Goal: Task Accomplishment & Management: Complete application form

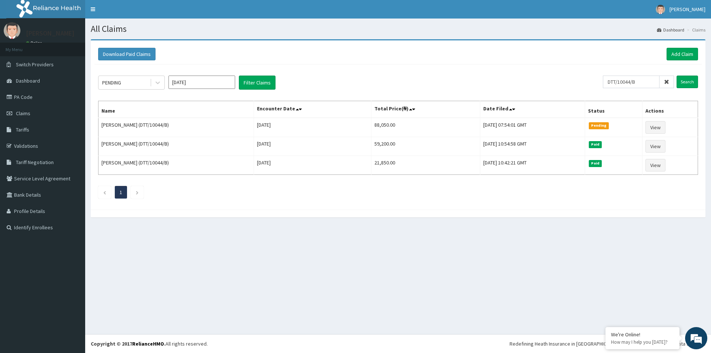
click at [625, 80] on input "DTT/10044/B" at bounding box center [631, 82] width 57 height 13
drag, startPoint x: 0, startPoint y: 0, endPoint x: 625, endPoint y: 80, distance: 629.8
click at [624, 80] on input "DTT/10044/B" at bounding box center [631, 82] width 57 height 13
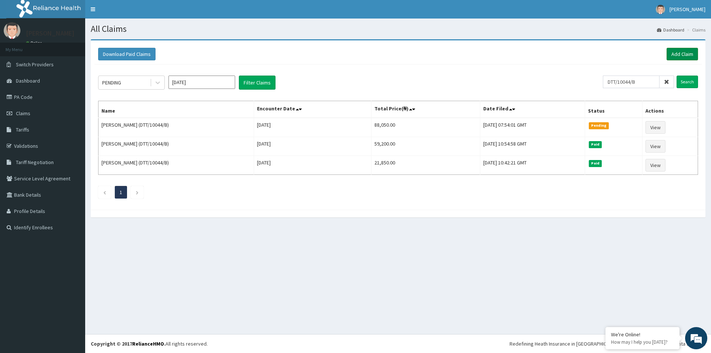
click at [681, 52] on link "Add Claim" at bounding box center [682, 54] width 31 height 13
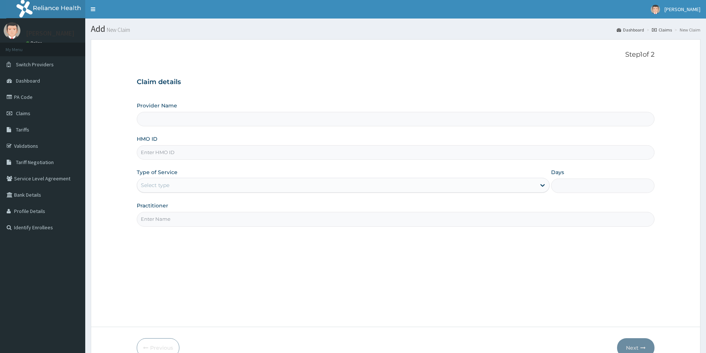
paste input "DTT/10044/B"
type input "DTT/10044/B"
click at [184, 190] on div "Select type" at bounding box center [336, 185] width 399 height 12
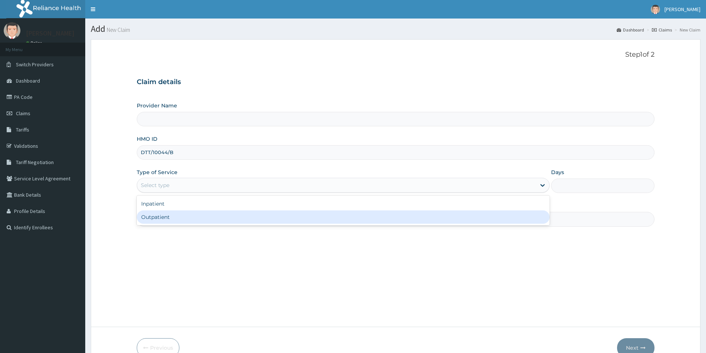
click at [176, 217] on div "Outpatient" at bounding box center [343, 216] width 413 height 13
type input "1"
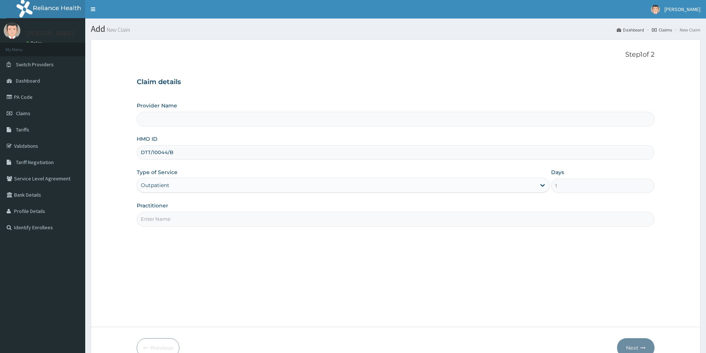
type input "Evercare Hospital"
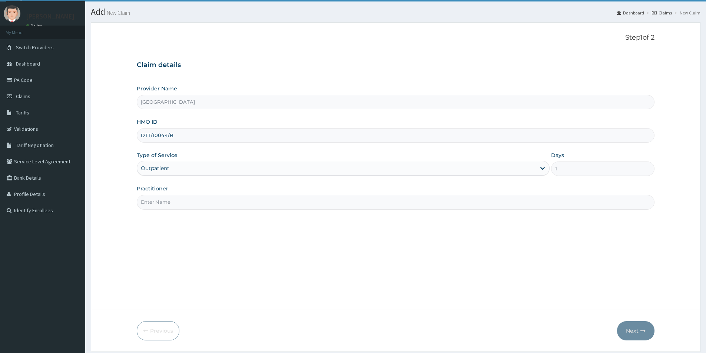
scroll to position [40, 0]
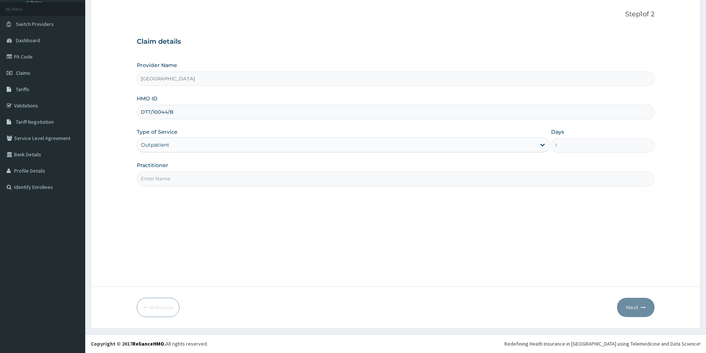
paste input "Saratu Simi Lamido"
type input "Saratu Simi Lamido"
click at [634, 306] on button "Next" at bounding box center [635, 307] width 37 height 19
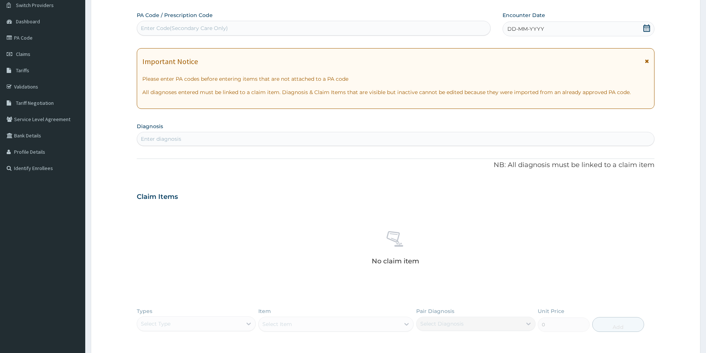
scroll to position [172, 0]
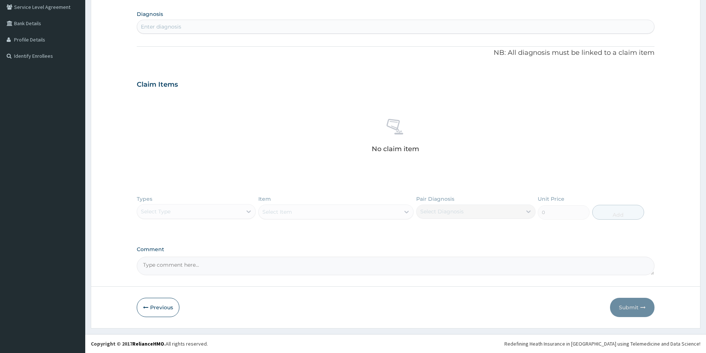
drag, startPoint x: 170, startPoint y: 264, endPoint x: 342, endPoint y: 163, distance: 200.0
click at [342, 163] on div "No claim item" at bounding box center [396, 136] width 518 height 85
paste textarea "DIAGNOSIS Primary Diagnosis: Dermatitis, unspecified (ICD Code:L30.9). Headache…"
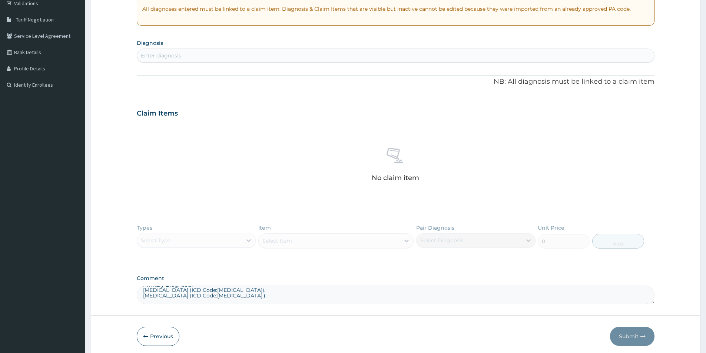
scroll to position [97, 0]
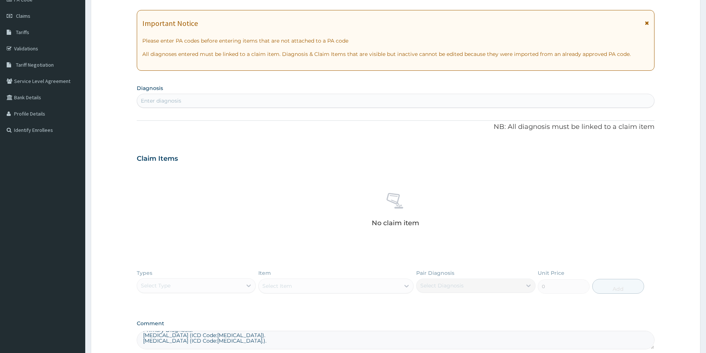
type textarea "DIAGNOSIS Primary Diagnosis: Dermatitis, unspecified (ICD Code:L30.9). Headache…"
click at [196, 99] on div "Enter diagnosis" at bounding box center [395, 101] width 517 height 12
type input "headache"
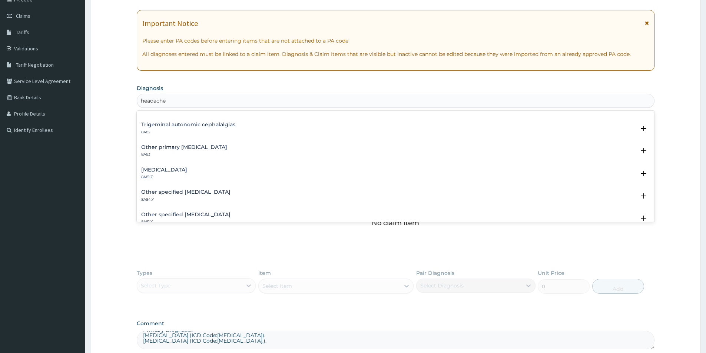
scroll to position [0, 0]
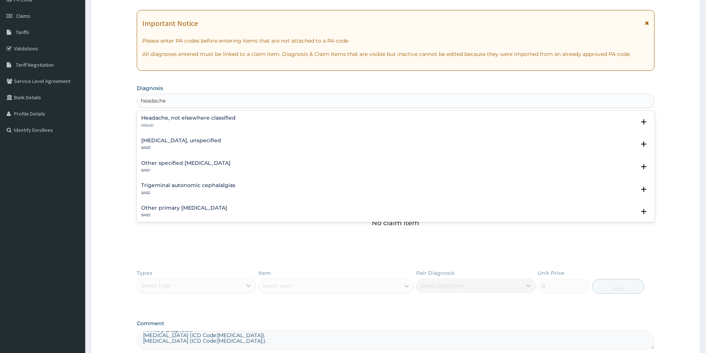
click at [194, 118] on h4 "Headache, not elsewhere classified" at bounding box center [188, 118] width 94 height 6
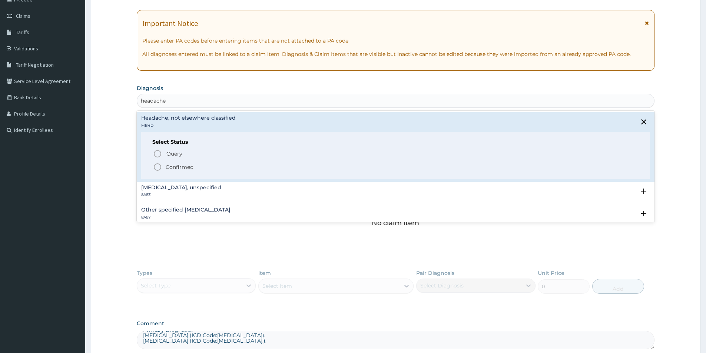
click at [164, 168] on span "Confirmed" at bounding box center [396, 167] width 486 height 9
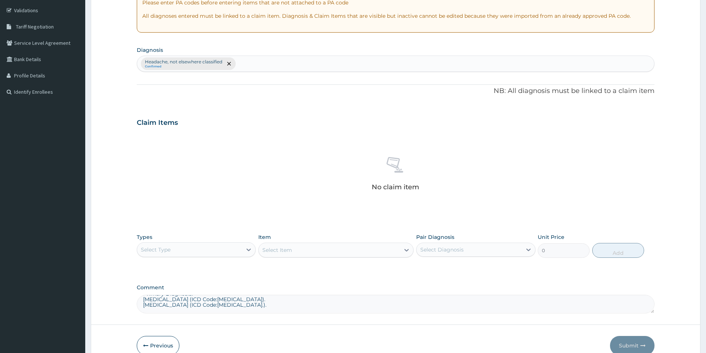
scroll to position [172, 0]
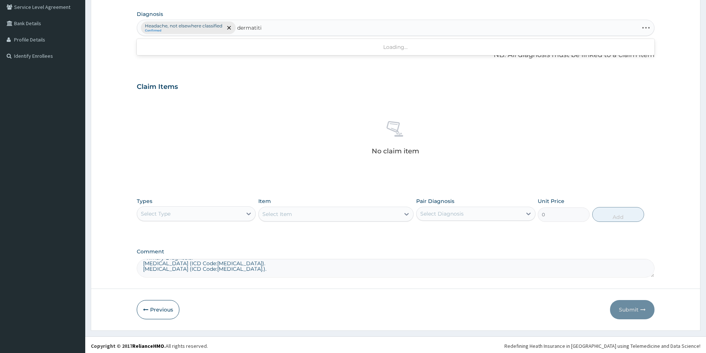
type input "dermatitis"
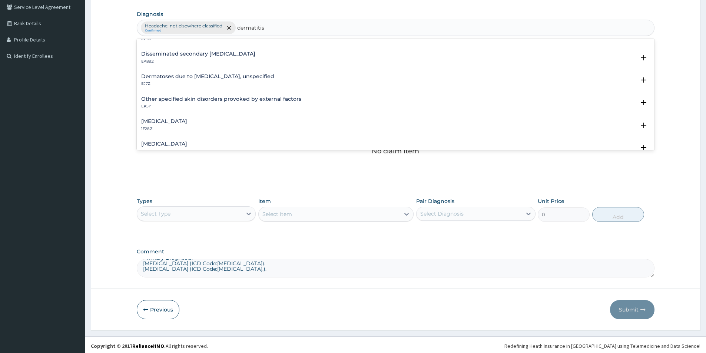
scroll to position [0, 0]
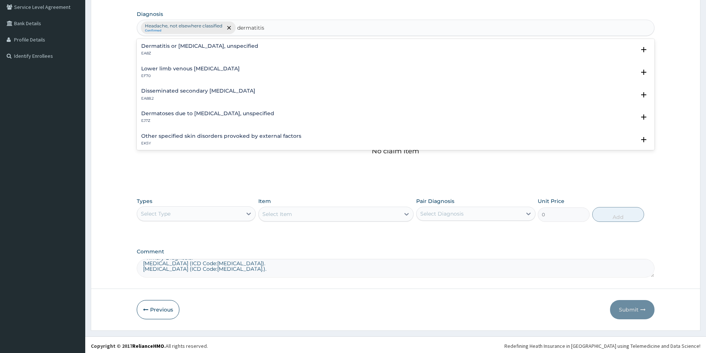
click at [215, 55] on p "EA8Z" at bounding box center [199, 53] width 117 height 5
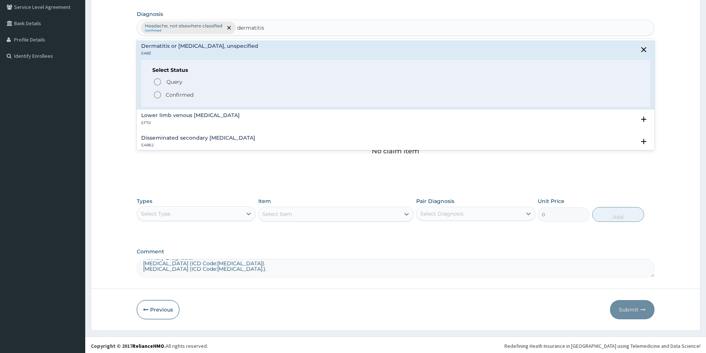
click at [176, 96] on p "Confirmed" at bounding box center [180, 94] width 28 height 7
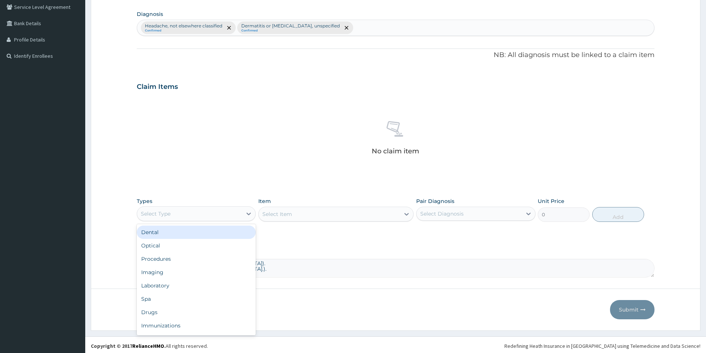
click at [210, 217] on div "Select Type" at bounding box center [189, 214] width 105 height 12
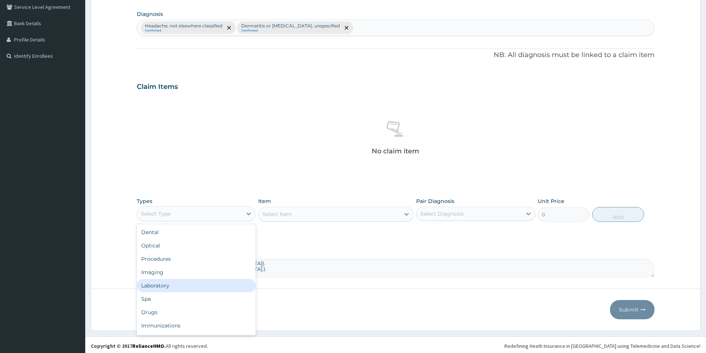
drag, startPoint x: 165, startPoint y: 288, endPoint x: 462, endPoint y: 257, distance: 299.1
click at [165, 288] on div "Laboratory" at bounding box center [196, 285] width 119 height 13
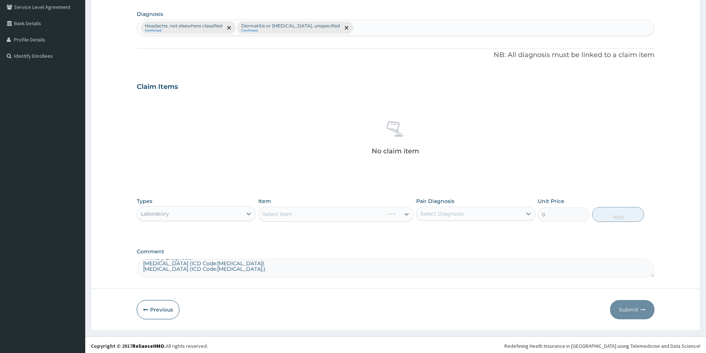
click at [423, 215] on div "Select Diagnosis" at bounding box center [441, 213] width 43 height 7
drag, startPoint x: 425, startPoint y: 232, endPoint x: 422, endPoint y: 244, distance: 12.0
click at [423, 233] on input "checkbox" at bounding box center [422, 232] width 5 height 5
checkbox input "true"
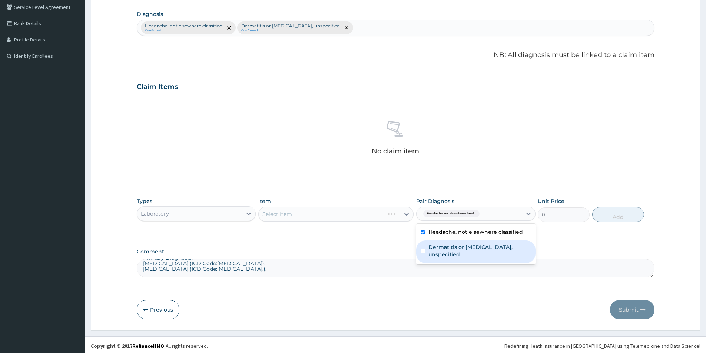
click at [422, 244] on div "Dermatitis or eczema, unspecified" at bounding box center [475, 251] width 119 height 23
checkbox input "true"
click at [343, 215] on div "Select Item" at bounding box center [335, 214] width 155 height 15
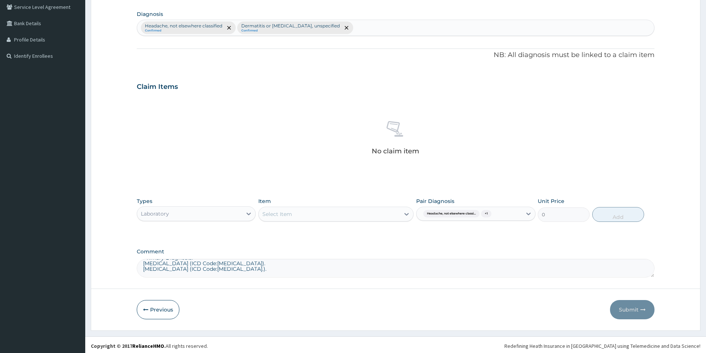
click at [320, 215] on div "Select Item" at bounding box center [329, 214] width 141 height 12
type input "full"
click at [341, 234] on div "FULL BLOOD COUNT" at bounding box center [335, 232] width 155 height 13
click at [628, 217] on button "Add" at bounding box center [618, 214] width 52 height 15
type input "0"
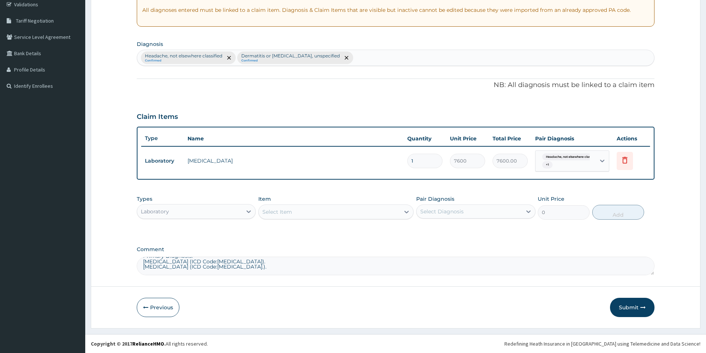
scroll to position [142, 0]
click at [443, 212] on div "Select Diagnosis" at bounding box center [441, 211] width 43 height 7
click at [434, 230] on label "Headache, not elsewhere classified" at bounding box center [475, 229] width 94 height 7
checkbox input "true"
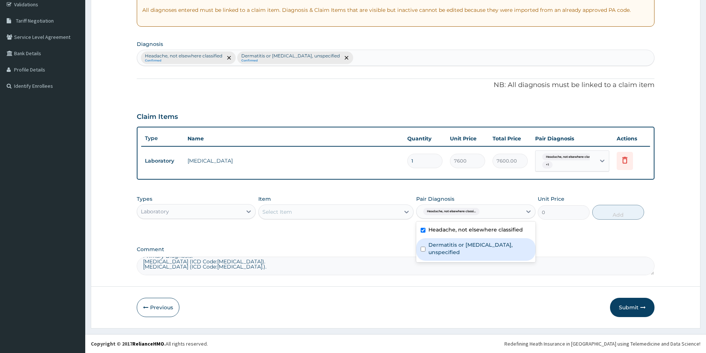
click at [430, 246] on label "Dermatitis or eczema, unspecified" at bounding box center [479, 248] width 102 height 15
checkbox input "true"
click at [222, 213] on div "Laboratory" at bounding box center [189, 212] width 105 height 12
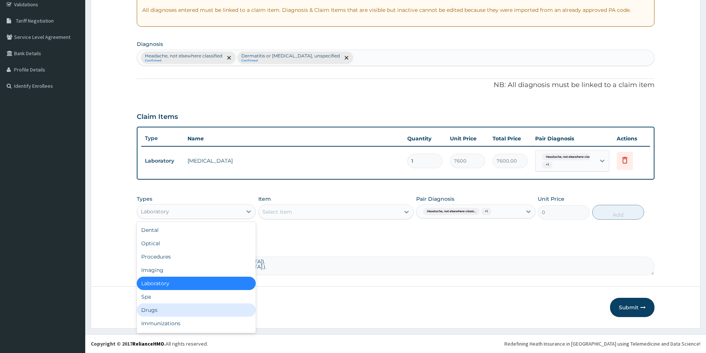
click at [169, 312] on div "Drugs" at bounding box center [196, 309] width 119 height 13
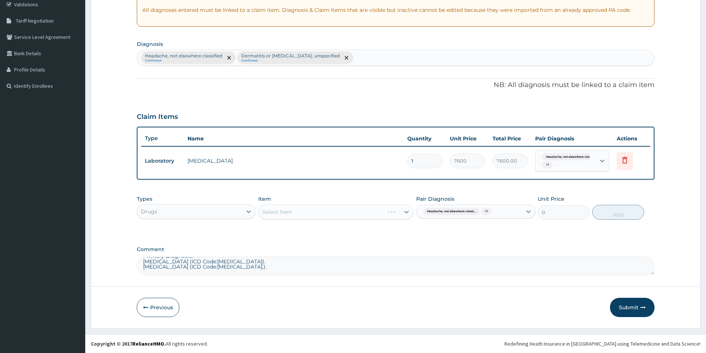
click at [317, 213] on div "Select Item" at bounding box center [335, 212] width 155 height 15
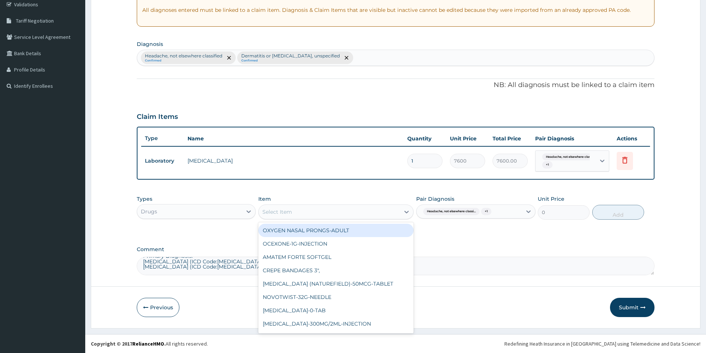
click at [292, 213] on div "Select Item" at bounding box center [329, 212] width 141 height 12
type input "lora"
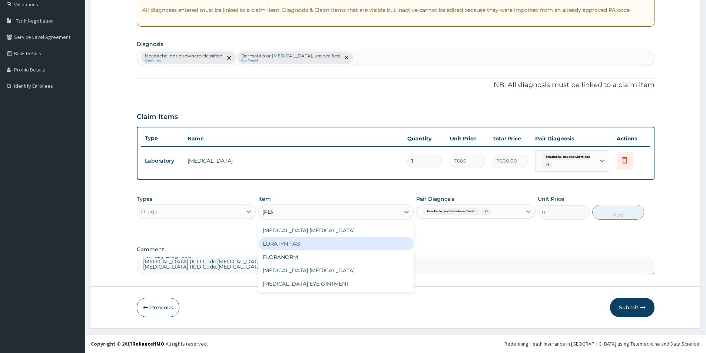
click at [297, 241] on div "LORATYN TAB" at bounding box center [335, 243] width 155 height 13
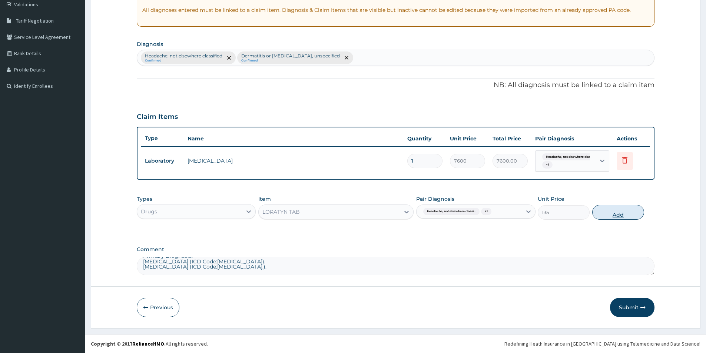
click at [616, 213] on button "Add" at bounding box center [618, 212] width 52 height 15
type input "0"
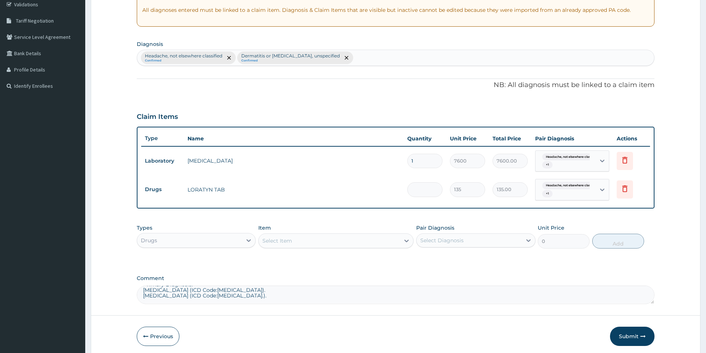
type input "0.00"
type input "5"
type input "675.00"
type input "5"
click at [494, 225] on div "Pair Diagnosis Select Diagnosis" at bounding box center [475, 236] width 119 height 24
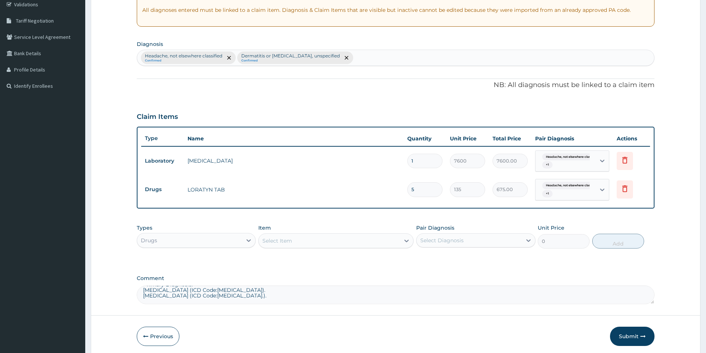
click at [457, 231] on div "Pair Diagnosis Select Diagnosis" at bounding box center [475, 236] width 119 height 24
click at [458, 241] on div "Select Diagnosis" at bounding box center [441, 240] width 43 height 7
drag, startPoint x: 452, startPoint y: 264, endPoint x: 463, endPoint y: 262, distance: 11.1
click at [457, 263] on div "Headache, not elsewhere classified" at bounding box center [475, 259] width 119 height 15
checkbox input "true"
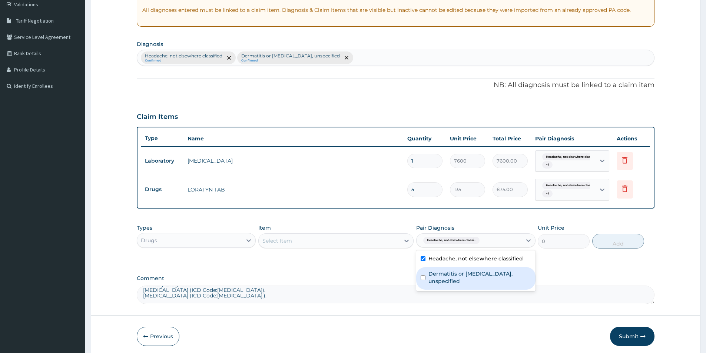
drag, startPoint x: 472, startPoint y: 273, endPoint x: 460, endPoint y: 260, distance: 17.8
click at [467, 273] on label "Dermatitis or eczema, unspecified" at bounding box center [479, 277] width 102 height 15
checkbox input "true"
click at [394, 236] on div "Select Item" at bounding box center [329, 241] width 141 height 12
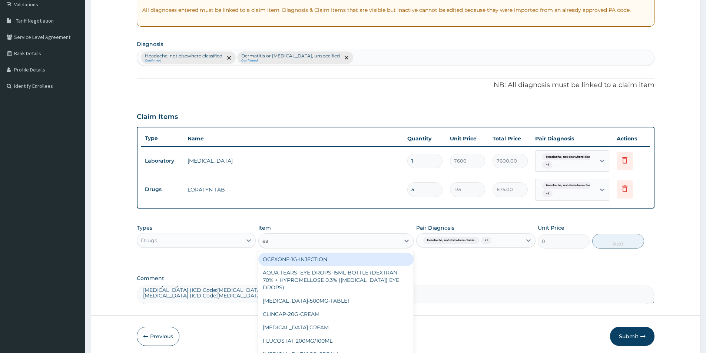
type input "eas"
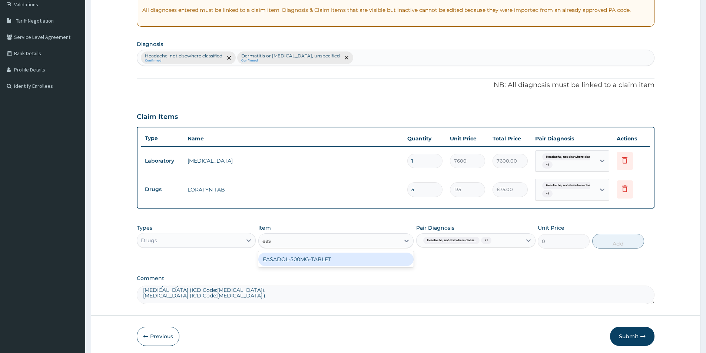
click at [274, 259] on div "EASADOL-500MG-TABLET" at bounding box center [335, 259] width 155 height 13
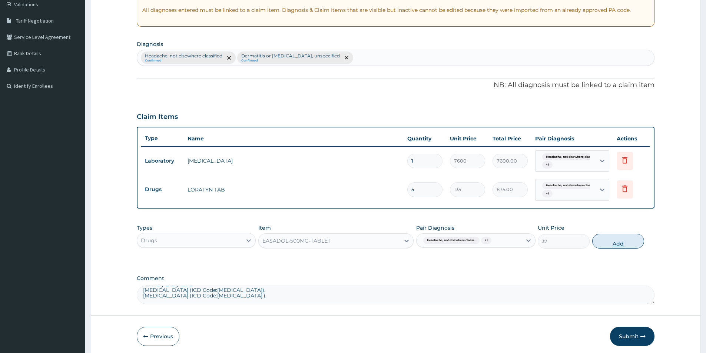
click at [604, 242] on button "Add" at bounding box center [618, 241] width 52 height 15
type input "0"
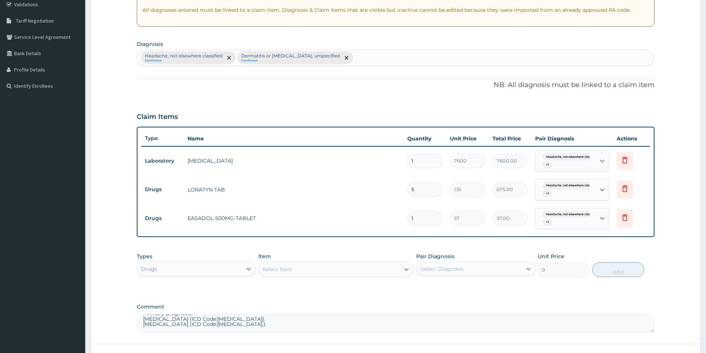
type input "18"
type input "666.00"
type input "18"
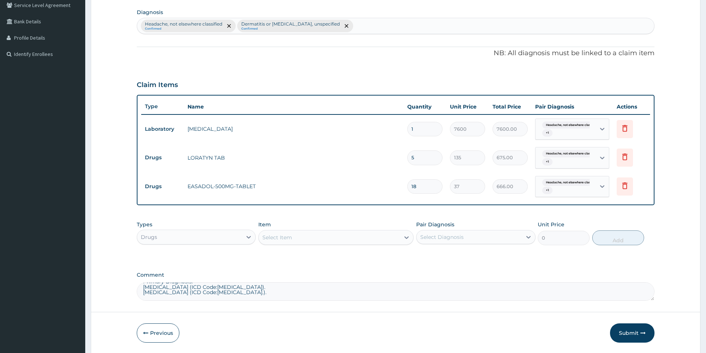
scroll to position [199, 0]
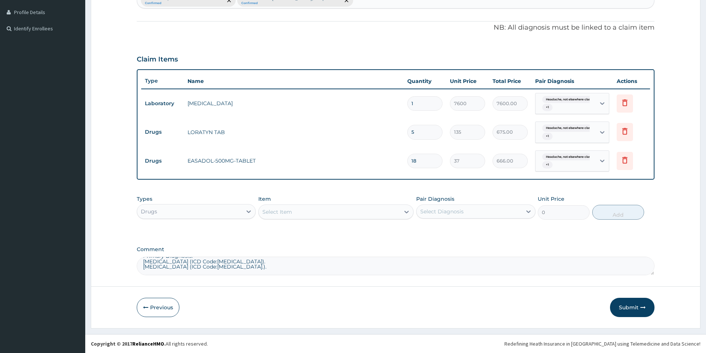
click at [216, 212] on div "Drugs" at bounding box center [189, 212] width 105 height 12
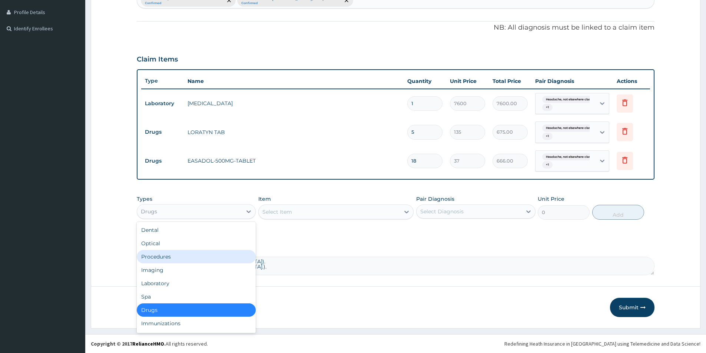
click at [146, 255] on div "Procedures" at bounding box center [196, 256] width 119 height 13
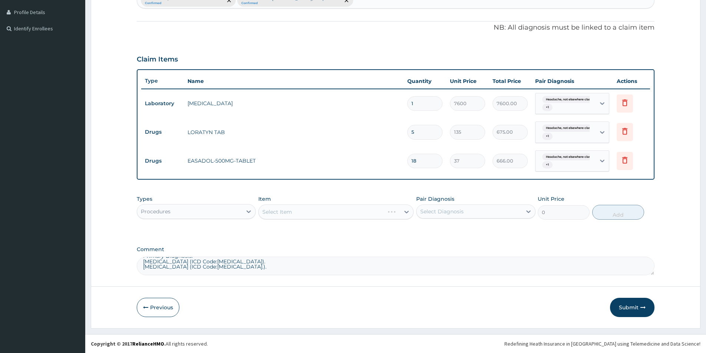
click at [438, 212] on div "Select Diagnosis" at bounding box center [441, 211] width 43 height 7
drag, startPoint x: 429, startPoint y: 229, endPoint x: 415, endPoint y: 246, distance: 22.3
click at [428, 230] on label "Headache, not elsewhere classified" at bounding box center [475, 229] width 94 height 7
checkbox input "true"
click at [415, 246] on label "Comment" at bounding box center [396, 249] width 518 height 6
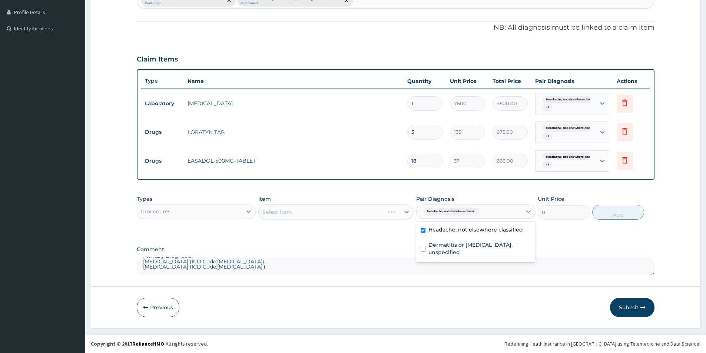
click at [415, 257] on textarea "DIAGNOSIS Primary Diagnosis: Dermatitis, unspecified (ICD Code:L30.9). Headache…" at bounding box center [396, 266] width 518 height 19
drag, startPoint x: 481, startPoint y: 217, endPoint x: 476, endPoint y: 220, distance: 5.3
click at [480, 218] on div "Headache, not elsewhere classi..." at bounding box center [468, 211] width 105 height 13
click at [466, 242] on label "Dermatitis or eczema, unspecified" at bounding box center [479, 248] width 102 height 15
checkbox input "true"
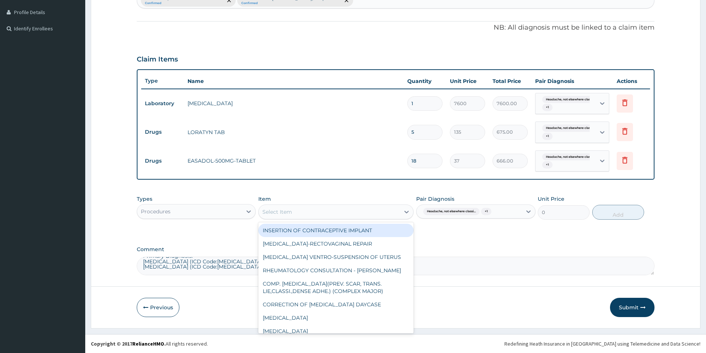
click at [296, 210] on div "Select Item" at bounding box center [329, 212] width 141 height 12
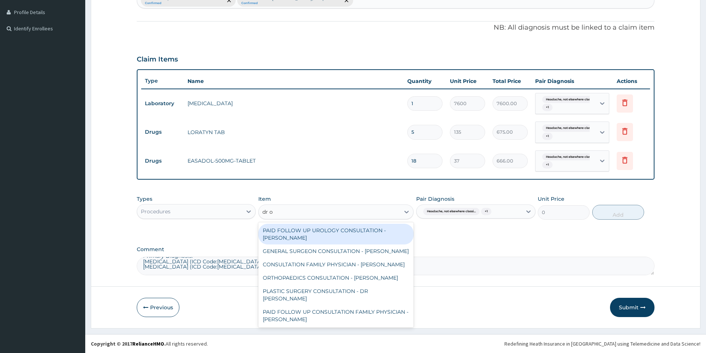
type input "dr od"
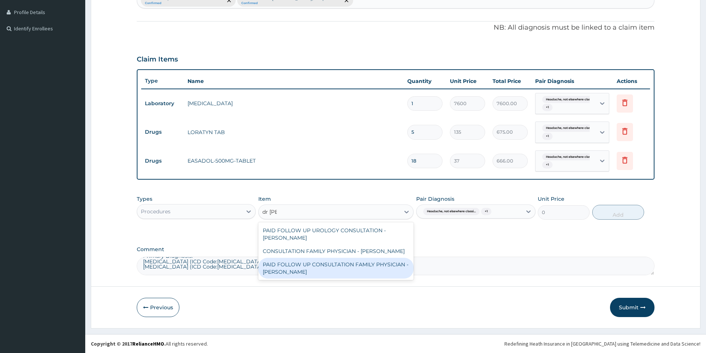
click at [311, 264] on div "PAID FOLLOW UP CONSULTATION FAMILY PHYSICIAN - DR ODIA" at bounding box center [335, 268] width 155 height 21
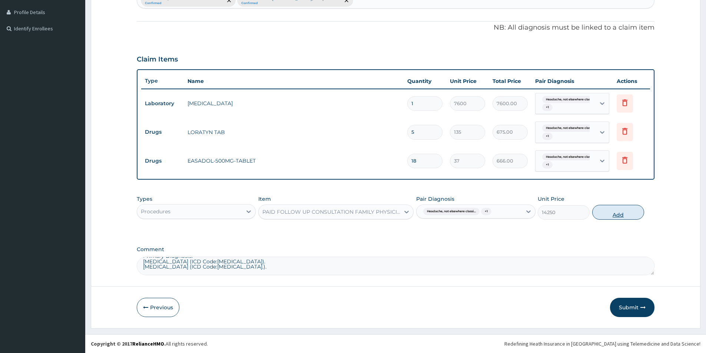
click at [619, 218] on button "Add" at bounding box center [618, 212] width 52 height 15
type input "0"
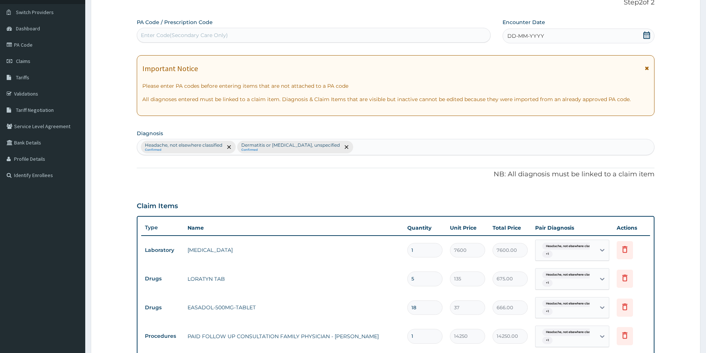
scroll to position [0, 0]
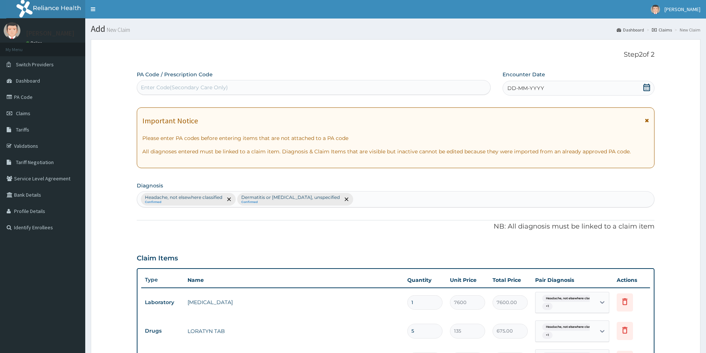
click at [645, 87] on icon at bounding box center [646, 87] width 7 height 7
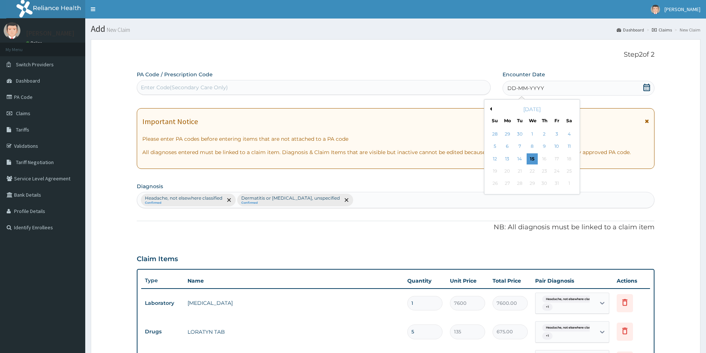
click at [491, 108] on button "Previous Month" at bounding box center [490, 109] width 4 height 4
click at [545, 150] on div "11" at bounding box center [544, 146] width 11 height 11
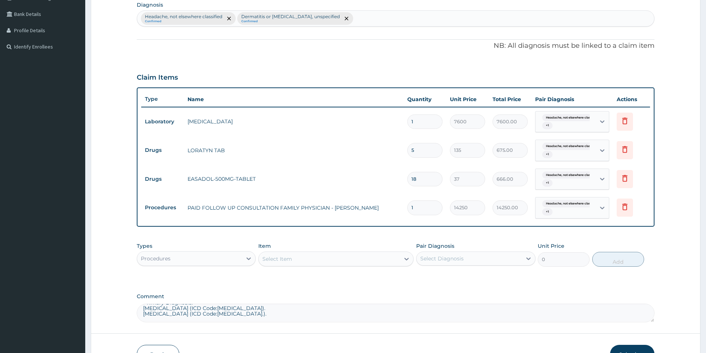
scroll to position [228, 0]
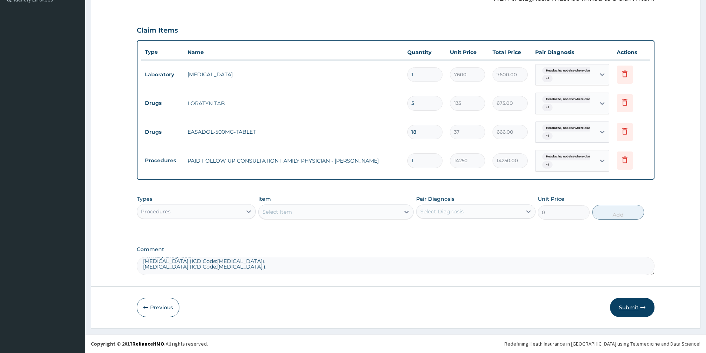
click at [632, 308] on button "Submit" at bounding box center [632, 307] width 44 height 19
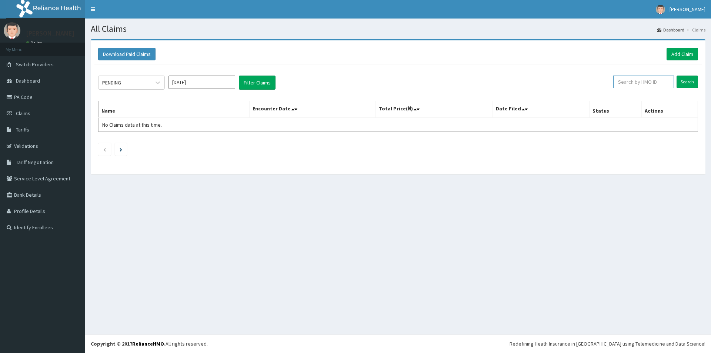
paste input "DTT/10044/B"
type input "DTT/10044/B"
click at [698, 82] on div "PENDING Oct 2025 Filter Claims DTT/10044/B Search Name Encounter Date Total Pri…" at bounding box center [398, 113] width 608 height 99
click at [695, 83] on input "Search" at bounding box center [687, 82] width 21 height 13
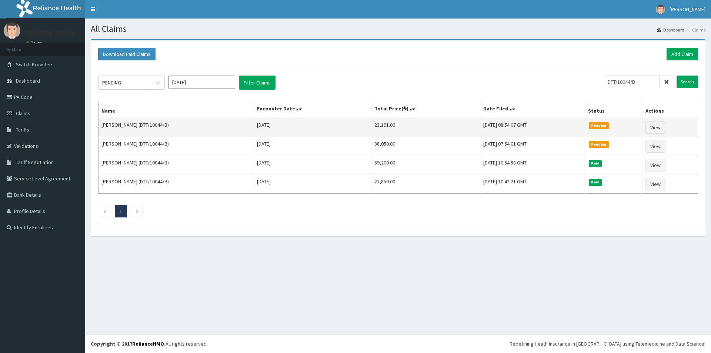
click at [372, 127] on td "23,191.00" at bounding box center [426, 127] width 109 height 19
copy td "23,191.00"
click at [657, 127] on link "View" at bounding box center [656, 127] width 20 height 13
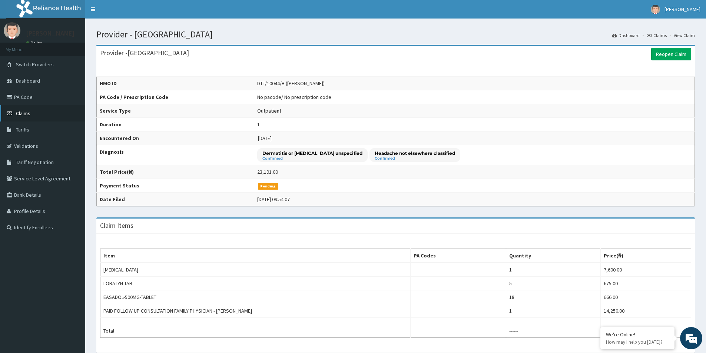
click at [29, 115] on span "Claims" at bounding box center [23, 113] width 14 height 7
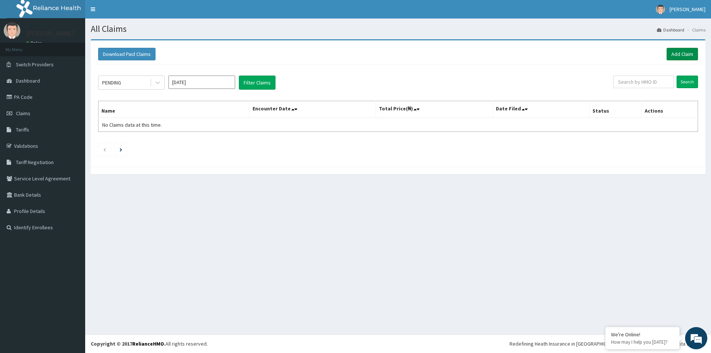
click at [674, 55] on link "Add Claim" at bounding box center [682, 54] width 31 height 13
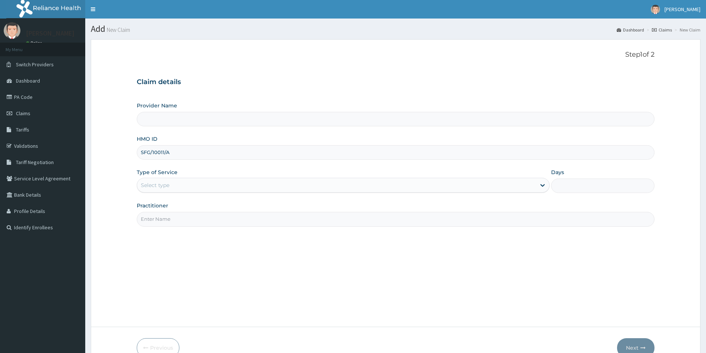
type input "SFG/10011/A"
click at [185, 179] on div "Select type" at bounding box center [343, 185] width 413 height 15
type input "[GEOGRAPHIC_DATA]"
click at [142, 246] on div "Step 1 of 2 Claim details Provider Name Evercare Hospital HMO ID SFG/10011/A Ty…" at bounding box center [396, 183] width 518 height 265
click at [165, 177] on div "Type of Service Select type" at bounding box center [343, 181] width 413 height 24
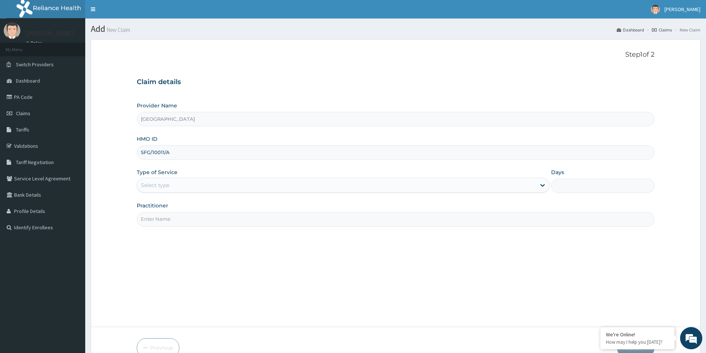
click at [165, 181] on div "Select type" at bounding box center [336, 185] width 399 height 12
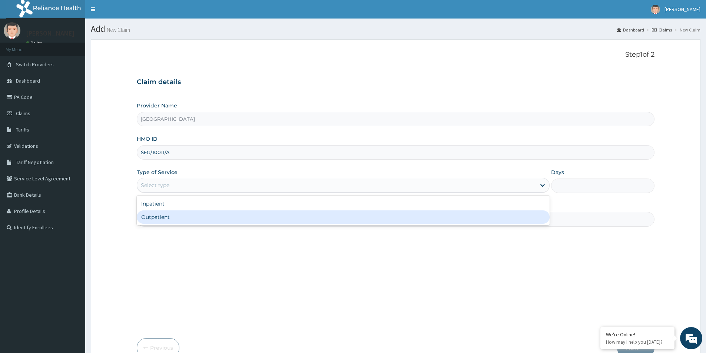
click at [171, 216] on div "Outpatient" at bounding box center [343, 216] width 413 height 13
type input "1"
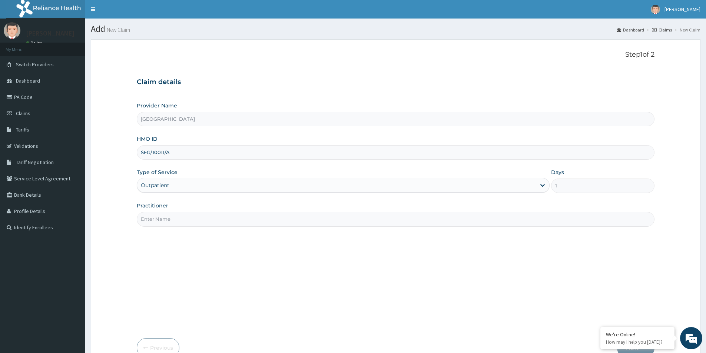
click at [169, 218] on input "Practitioner" at bounding box center [396, 219] width 518 height 14
paste input "Enaholo Odia"
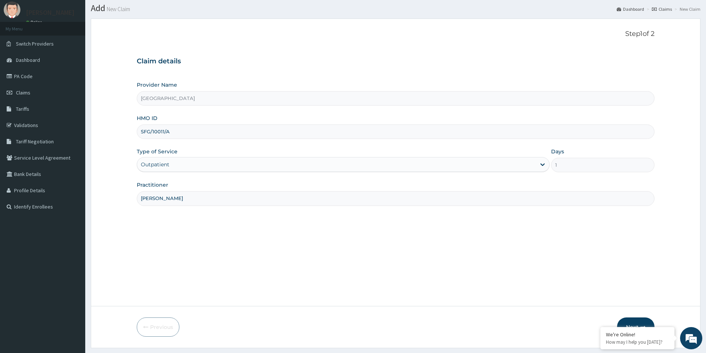
scroll to position [40, 0]
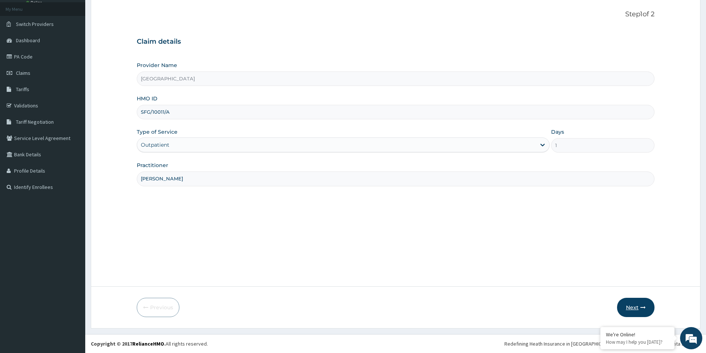
type input "Enaholo Odia"
click at [632, 308] on button "Next" at bounding box center [635, 307] width 37 height 19
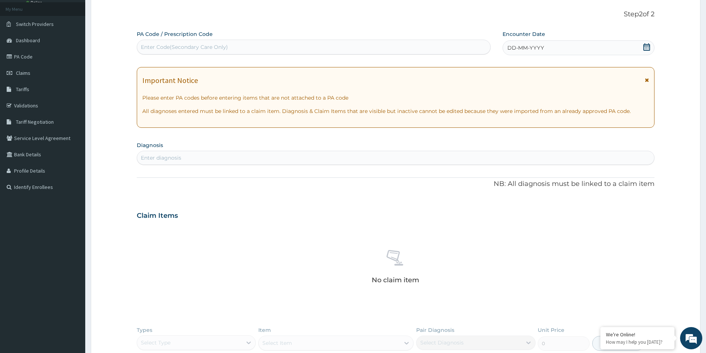
click at [275, 50] on div "Enter Code(Secondary Care Only)" at bounding box center [313, 47] width 353 height 12
paste input "PA/FD19A7"
type input "PA/FD19A7"
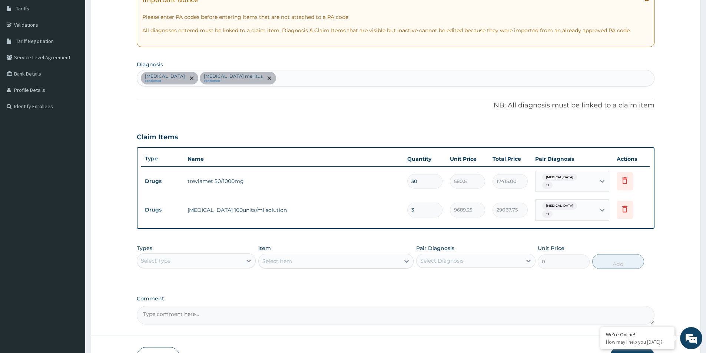
scroll to position [164, 0]
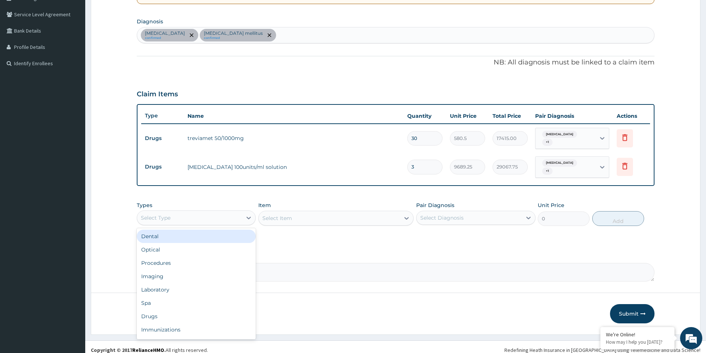
click at [214, 212] on div "Select Type" at bounding box center [189, 218] width 105 height 12
click at [207, 256] on div "Procedures" at bounding box center [196, 262] width 119 height 13
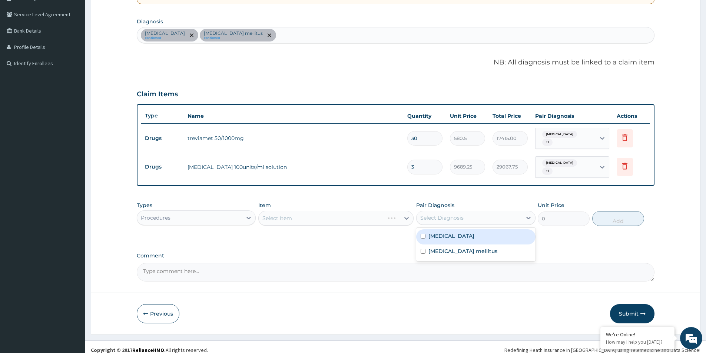
click at [441, 214] on div "Select Diagnosis" at bounding box center [441, 217] width 43 height 7
click at [439, 232] on label "Low back pain" at bounding box center [451, 235] width 46 height 7
checkbox input "true"
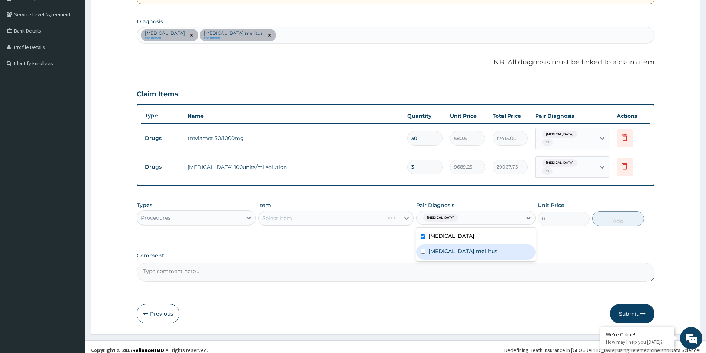
click at [456, 249] on div "Type 2 diabetes mellitus" at bounding box center [475, 252] width 119 height 15
checkbox input "true"
click at [336, 214] on div "Select Item" at bounding box center [335, 218] width 155 height 15
click at [337, 213] on div "Select Item" at bounding box center [329, 218] width 141 height 12
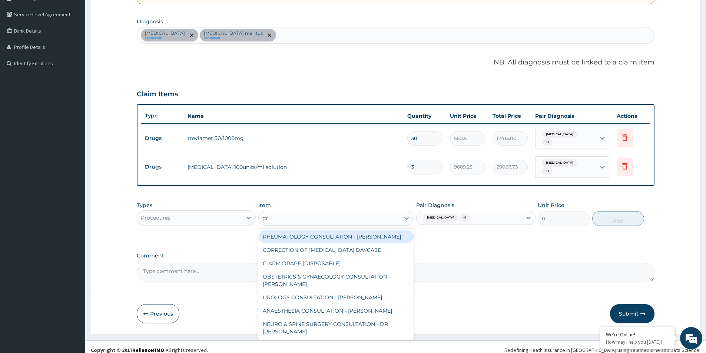
type input "d"
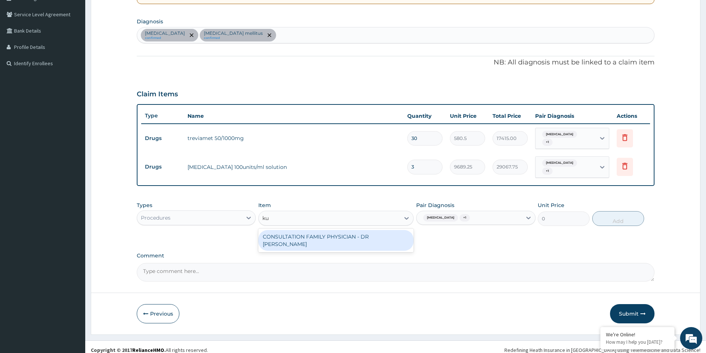
type input "k"
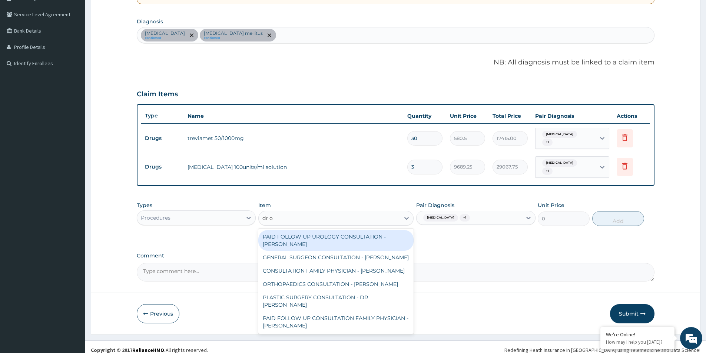
type input "dr od"
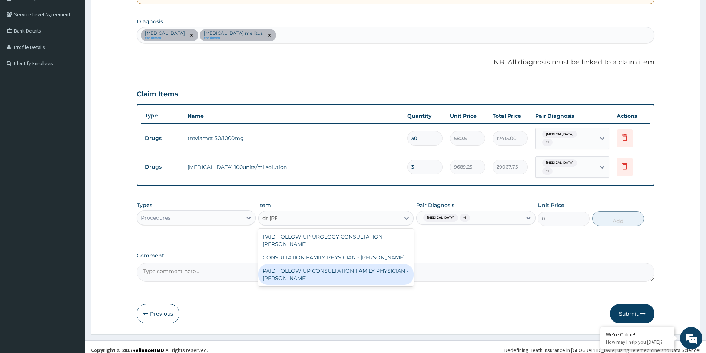
click at [336, 270] on div "PAID FOLLOW UP CONSULTATION FAMILY PHYSICIAN - DR ODIA" at bounding box center [335, 274] width 155 height 21
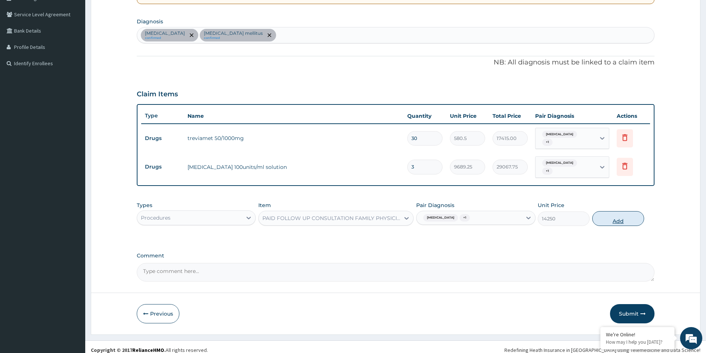
click at [613, 211] on button "Add" at bounding box center [618, 218] width 52 height 15
type input "0"
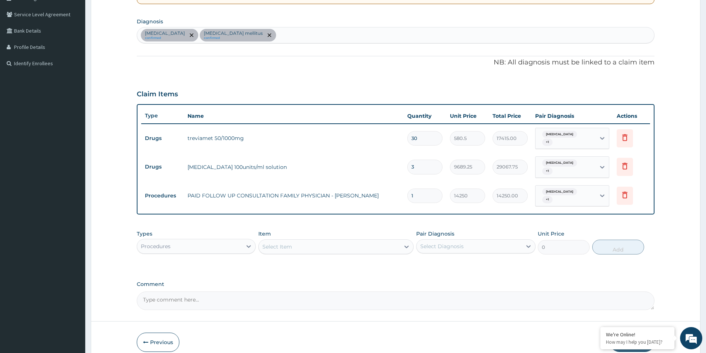
click at [224, 240] on div "Procedures" at bounding box center [189, 246] width 105 height 12
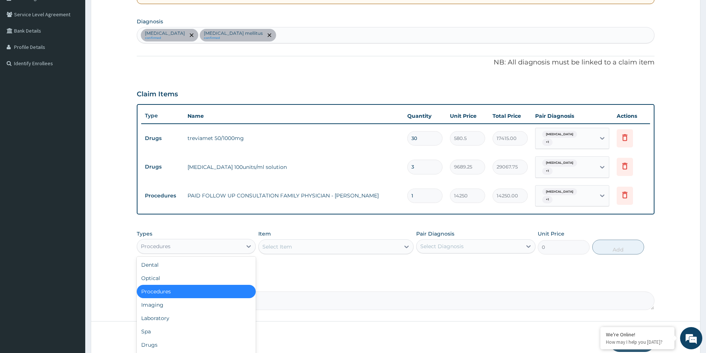
click at [310, 241] on div "Select Item" at bounding box center [329, 247] width 141 height 12
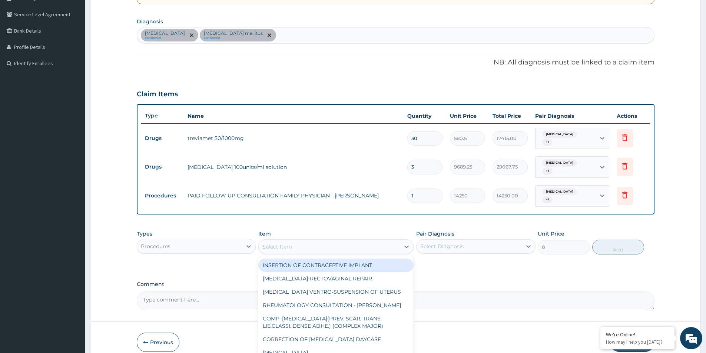
drag, startPoint x: 432, startPoint y: 237, endPoint x: 430, endPoint y: 243, distance: 5.8
click at [432, 243] on div "Select Diagnosis" at bounding box center [441, 246] width 43 height 7
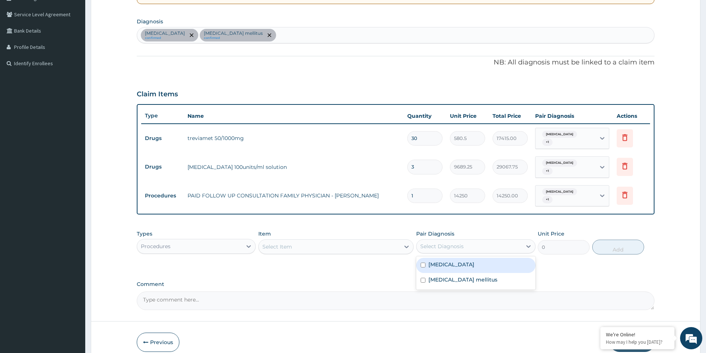
click at [430, 261] on label "Low back pain" at bounding box center [451, 264] width 46 height 7
checkbox input "true"
click at [455, 242] on div "Low back pain" at bounding box center [468, 246] width 105 height 13
click at [461, 240] on div "Low back pain" at bounding box center [468, 246] width 105 height 13
click at [456, 273] on div "Type 2 diabetes mellitus" at bounding box center [475, 280] width 119 height 15
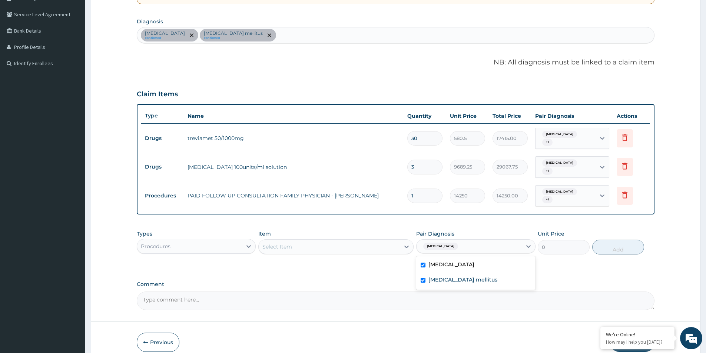
checkbox input "true"
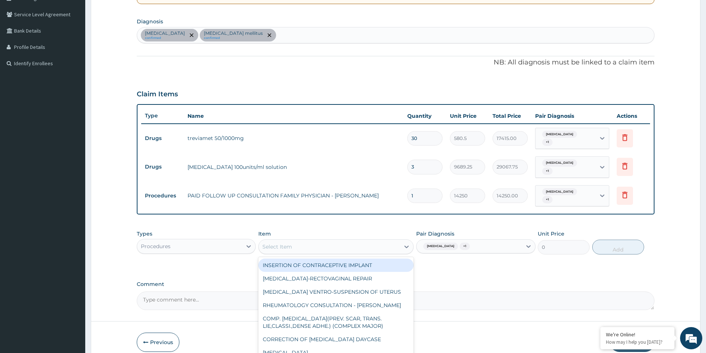
click at [332, 241] on div "Select Item" at bounding box center [329, 247] width 141 height 12
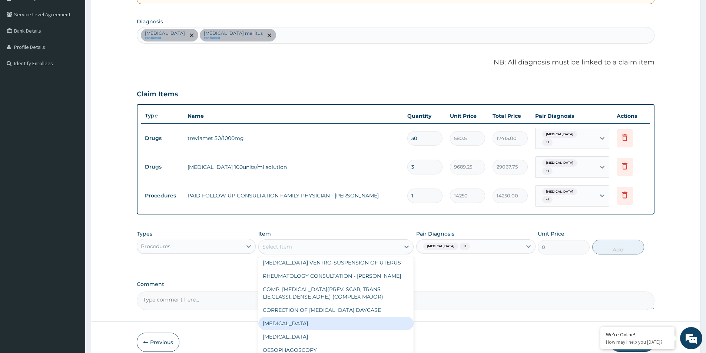
scroll to position [37, 0]
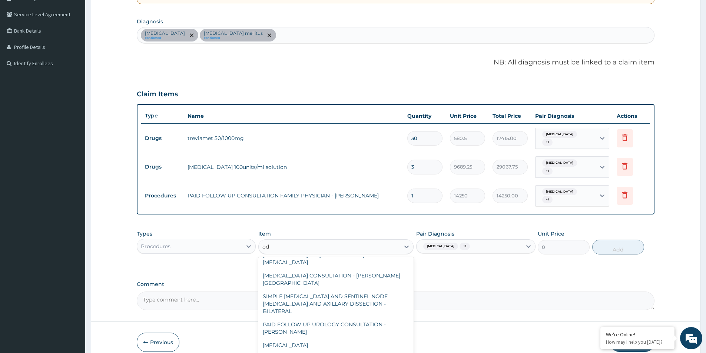
type input "odi"
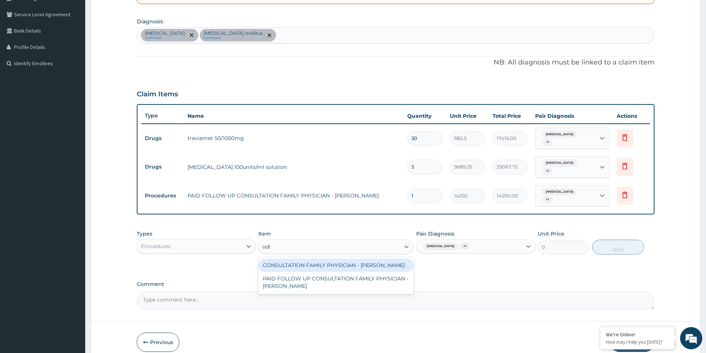
scroll to position [0, 0]
click at [283, 259] on div "CONSULTATION FAMILY PHYSICIAN - DR ODIA" at bounding box center [335, 265] width 155 height 13
type input "16100"
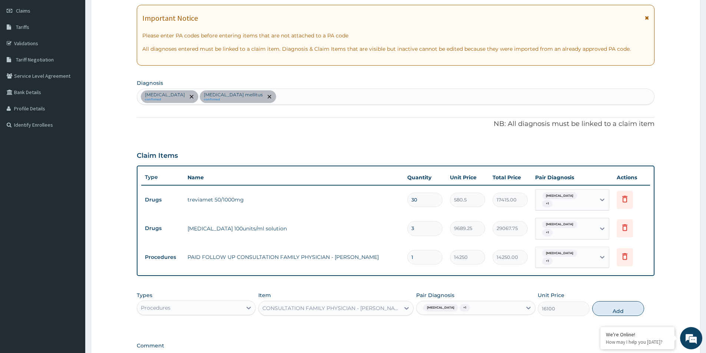
scroll to position [190, 0]
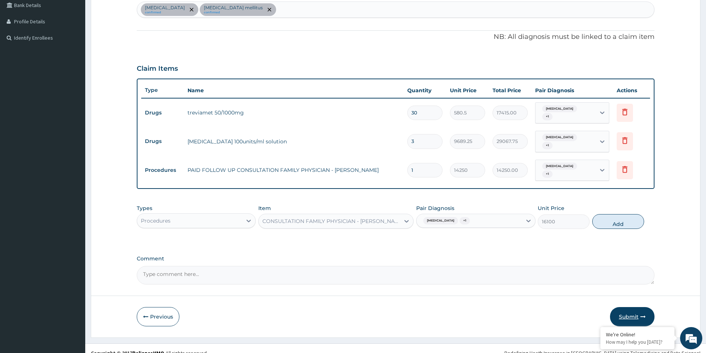
click at [628, 313] on button "Submit" at bounding box center [632, 316] width 44 height 19
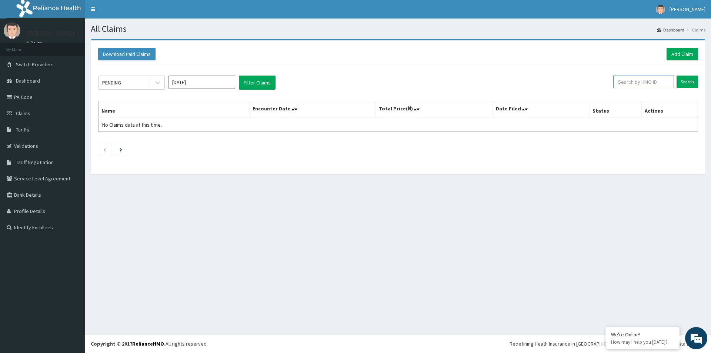
paste input "SFG/10011/A"
type input "SFG/10011/A"
click at [686, 81] on input "Search" at bounding box center [687, 82] width 21 height 13
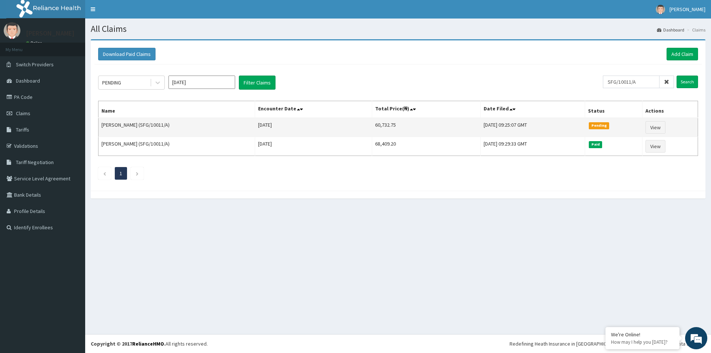
click at [372, 123] on td "60,732.75" at bounding box center [426, 127] width 109 height 19
copy td "60,732.75"
click at [665, 128] on link "View" at bounding box center [656, 127] width 20 height 13
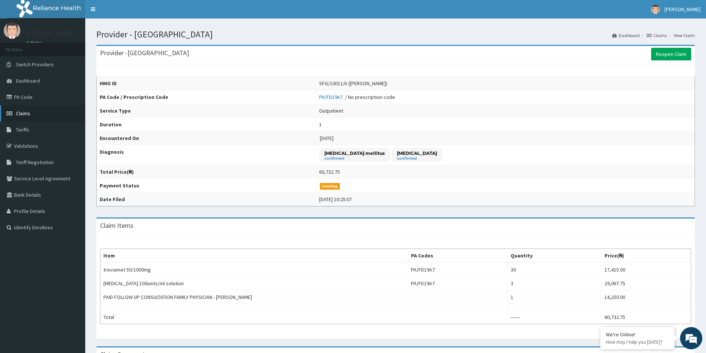
click at [43, 109] on link "Claims" at bounding box center [42, 113] width 85 height 16
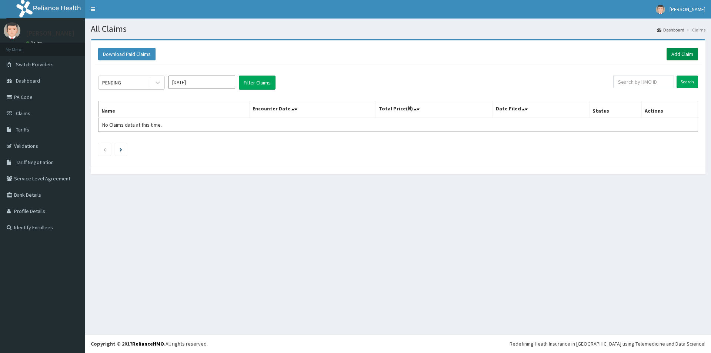
click at [681, 51] on link "Add Claim" at bounding box center [682, 54] width 31 height 13
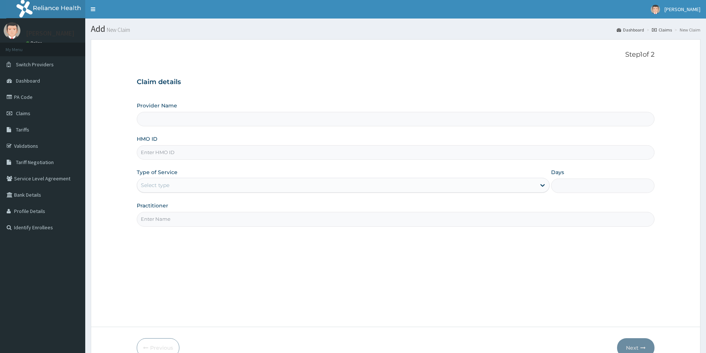
click at [200, 154] on input "HMO ID" at bounding box center [396, 152] width 518 height 14
paste input "SFG/10011/A"
type input "SFG/10011/A"
click at [200, 186] on div "Select type" at bounding box center [336, 185] width 399 height 12
type input "[GEOGRAPHIC_DATA]"
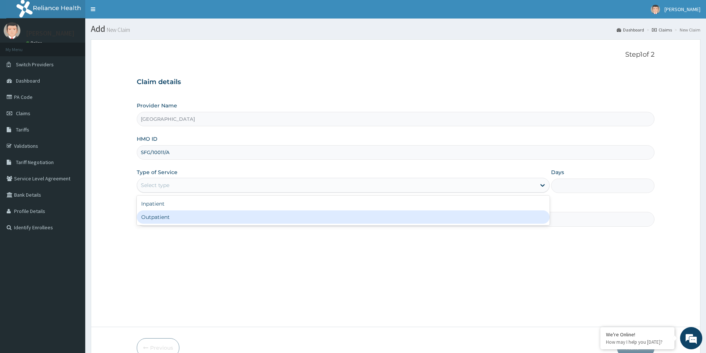
click at [203, 218] on div "Outpatient" at bounding box center [343, 216] width 413 height 13
type input "1"
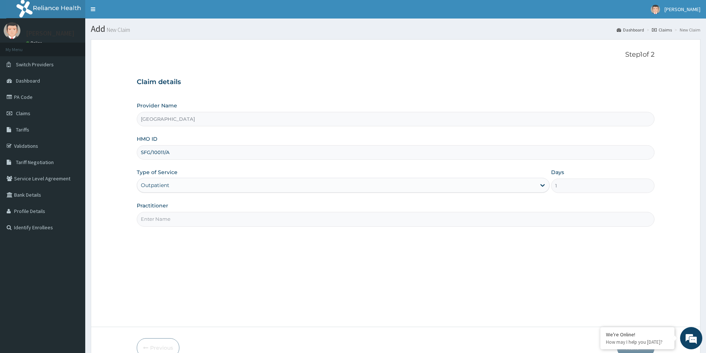
click at [203, 218] on input "Practitioner" at bounding box center [396, 219] width 518 height 14
paste input "Christopher Obinna Anele"
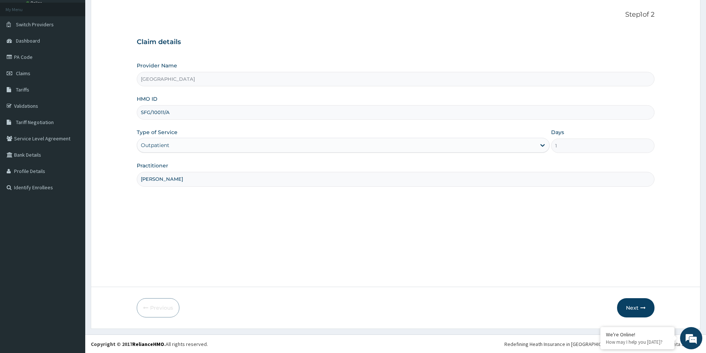
scroll to position [40, 0]
type input "[PERSON_NAME]"
click at [639, 312] on button "Next" at bounding box center [635, 307] width 37 height 19
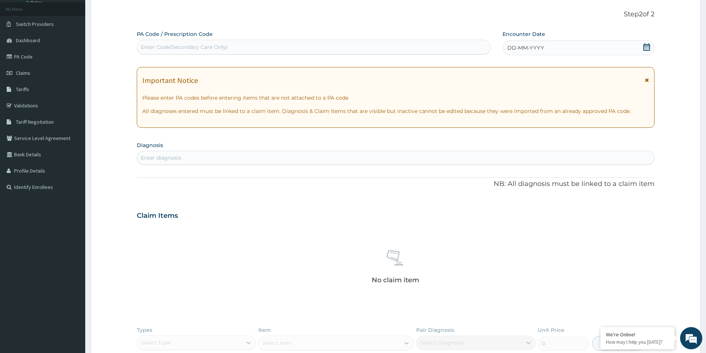
click at [299, 49] on div "Enter Code(Secondary Care Only)" at bounding box center [313, 47] width 353 height 12
paste input "PA/D717FD"
type input "PA/D717FD"
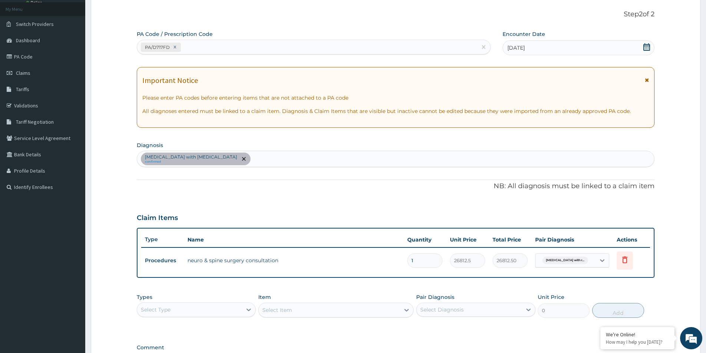
scroll to position [77, 0]
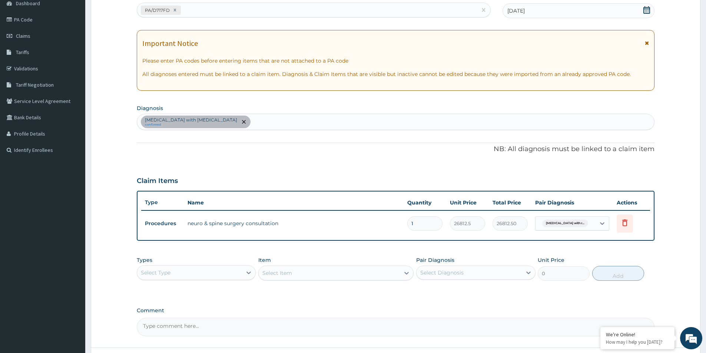
click at [220, 275] on div "Select Type" at bounding box center [189, 273] width 105 height 12
click at [214, 316] on div "Procedures" at bounding box center [196, 317] width 119 height 13
click at [448, 275] on div "Select Diagnosis" at bounding box center [441, 272] width 43 height 7
click at [436, 293] on label "Lumbosacral spondylosis with radiculopathy" at bounding box center [479, 294] width 102 height 15
checkbox input "true"
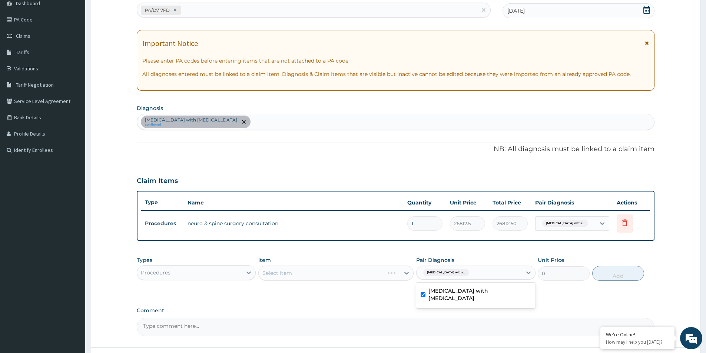
click at [366, 272] on div "Select Item" at bounding box center [335, 273] width 155 height 15
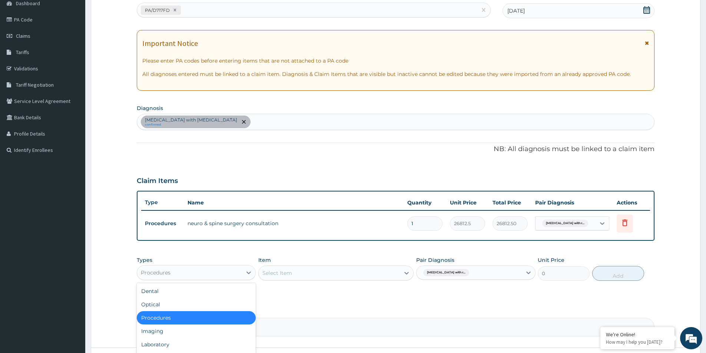
click at [195, 273] on div "Procedures" at bounding box center [189, 273] width 105 height 12
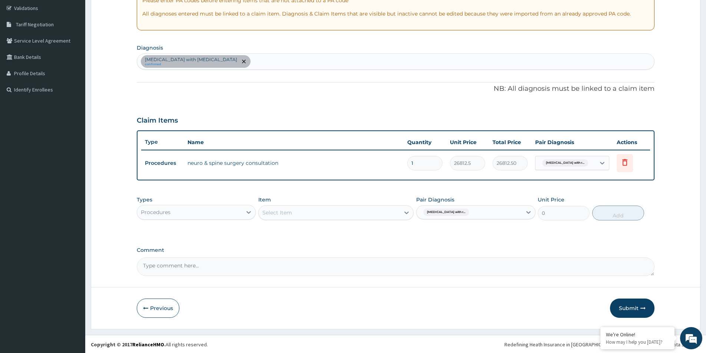
scroll to position [139, 0]
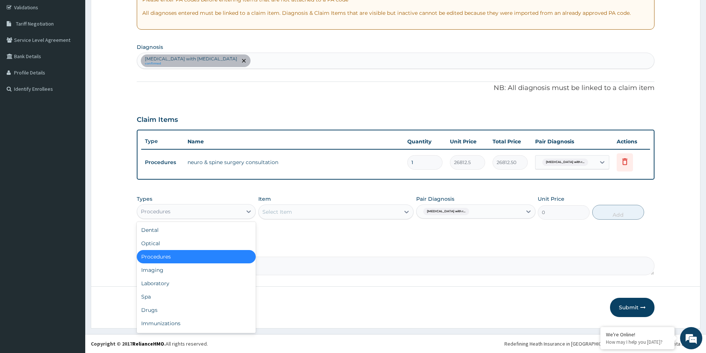
click at [196, 209] on div "Procedures" at bounding box center [189, 212] width 105 height 12
click at [183, 253] on div "Procedures" at bounding box center [196, 256] width 119 height 13
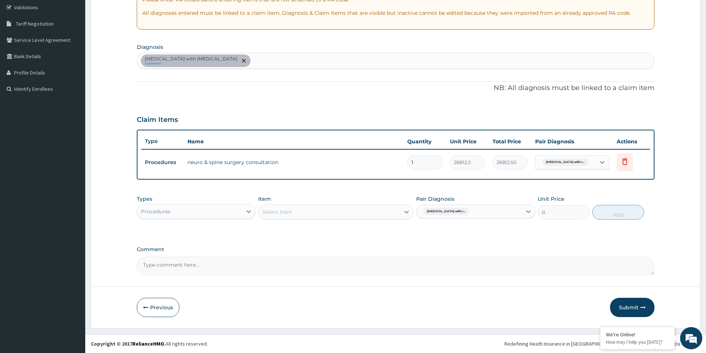
click at [346, 212] on div "Select Item" at bounding box center [329, 212] width 141 height 12
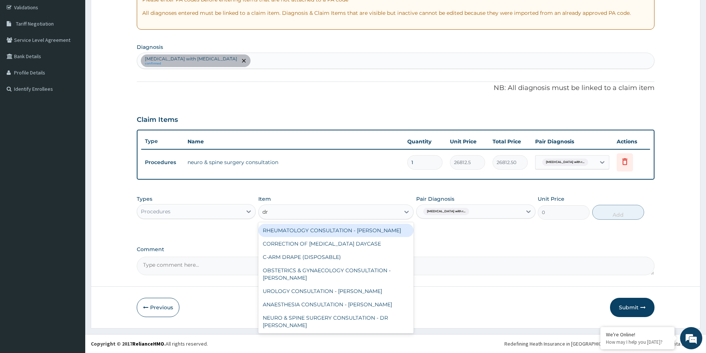
type input "dr o"
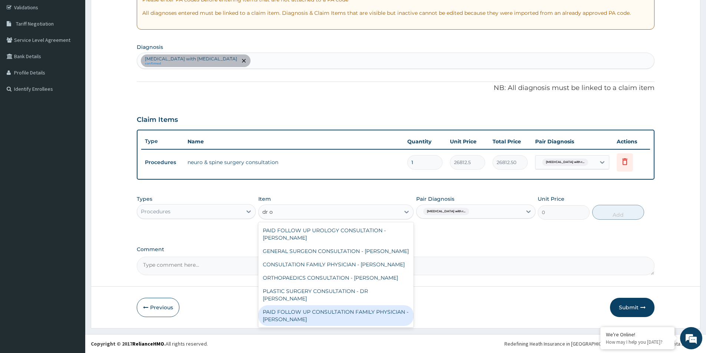
click at [301, 310] on div "PAID FOLLOW UP CONSULTATION FAMILY PHYSICIAN - DR ODIA" at bounding box center [335, 315] width 155 height 21
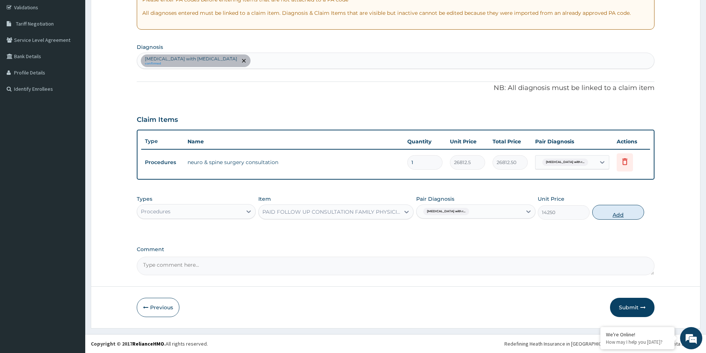
click at [629, 208] on button "Add" at bounding box center [618, 212] width 52 height 15
type input "0"
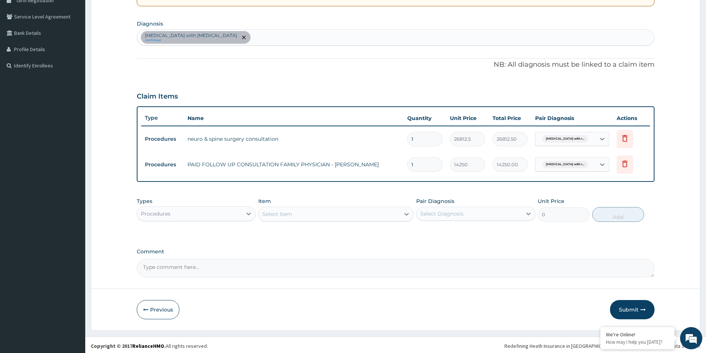
scroll to position [164, 0]
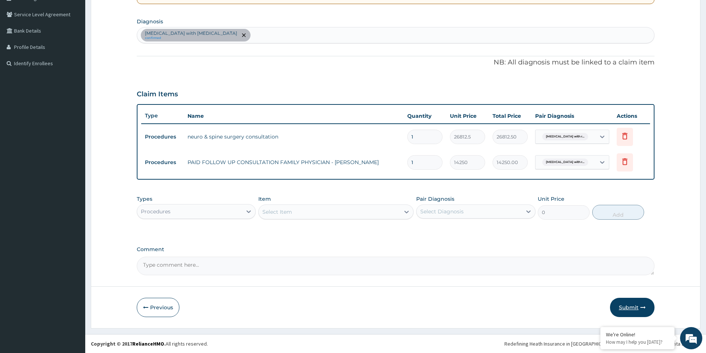
click at [634, 309] on button "Submit" at bounding box center [632, 307] width 44 height 19
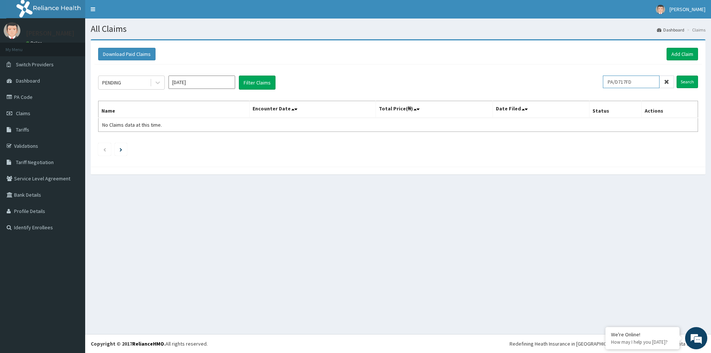
click at [631, 80] on input "PA/D717FD" at bounding box center [631, 82] width 57 height 13
paste input "SFG/10011/A"
type input "SFG/10011/A"
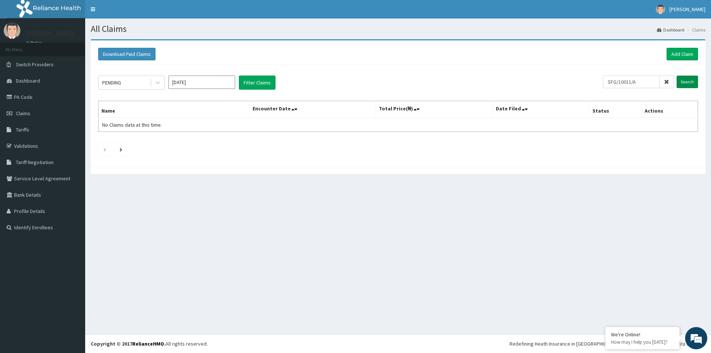
click at [687, 76] on input "Search" at bounding box center [687, 82] width 21 height 13
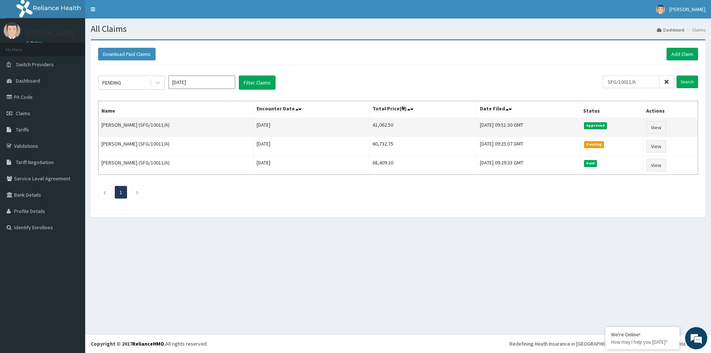
click at [377, 126] on td "41,062.50" at bounding box center [422, 127] width 107 height 19
copy td "41,062.50"
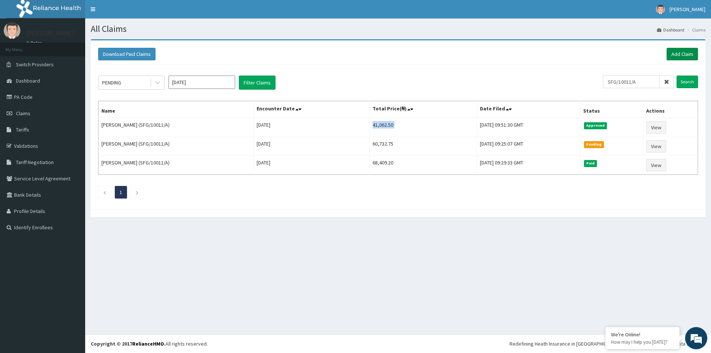
click at [675, 51] on link "Add Claim" at bounding box center [682, 54] width 31 height 13
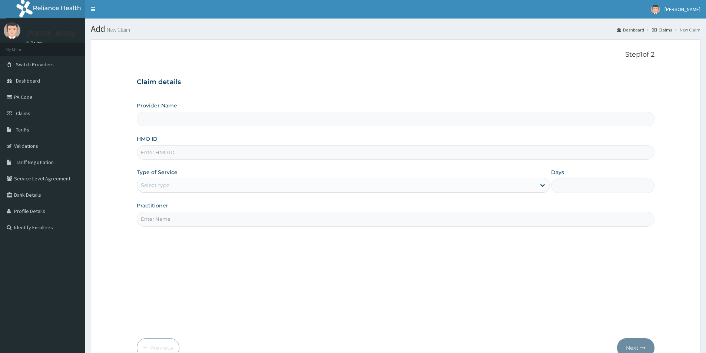
click at [169, 154] on input "HMO ID" at bounding box center [396, 152] width 518 height 14
type input "[GEOGRAPHIC_DATA]"
paste input "SFG/10011/A"
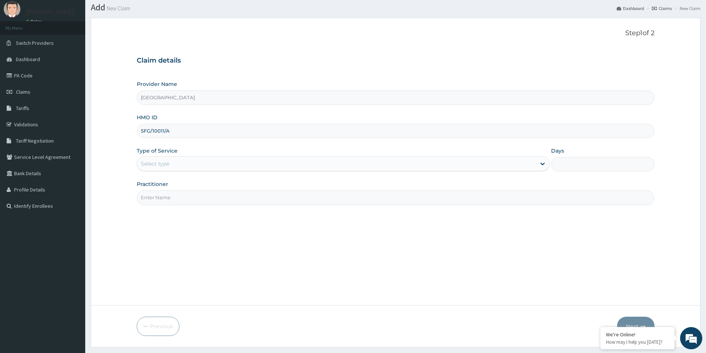
scroll to position [40, 0]
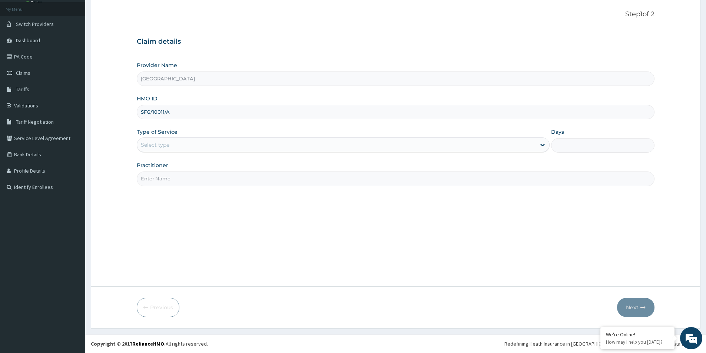
type input "SFG/10011/A"
click at [195, 142] on div "Select type" at bounding box center [336, 145] width 399 height 12
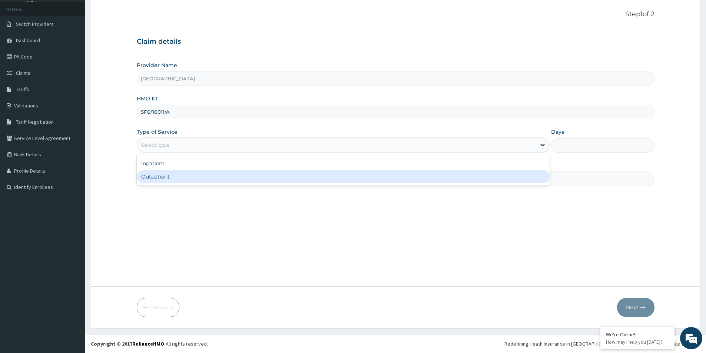
click at [192, 173] on div "Outpatient" at bounding box center [343, 176] width 413 height 13
type input "1"
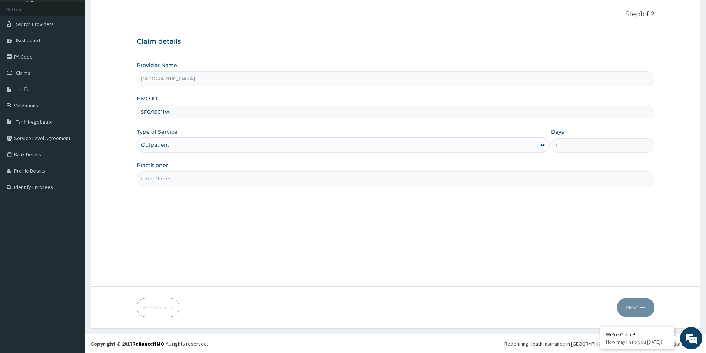
click at [190, 174] on input "Practitioner" at bounding box center [396, 179] width 518 height 14
paste input "Christopher Obinna Anele"
type input "Christopher Obinna Anele"
click at [631, 307] on button "Next" at bounding box center [635, 307] width 37 height 19
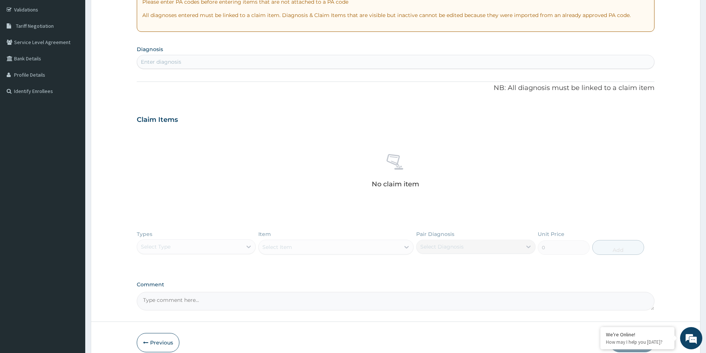
scroll to position [172, 0]
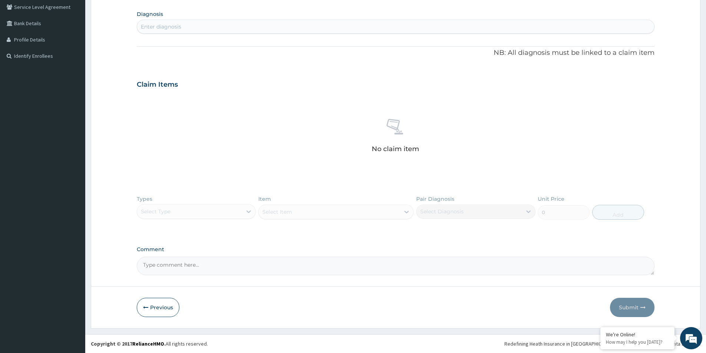
click at [186, 266] on textarea "Comment" at bounding box center [396, 266] width 518 height 19
paste textarea "DIAGNOSIS Primary Diagnosis: [MEDICAL_DATA] (ICD Code:[MEDICAL_DATA])."
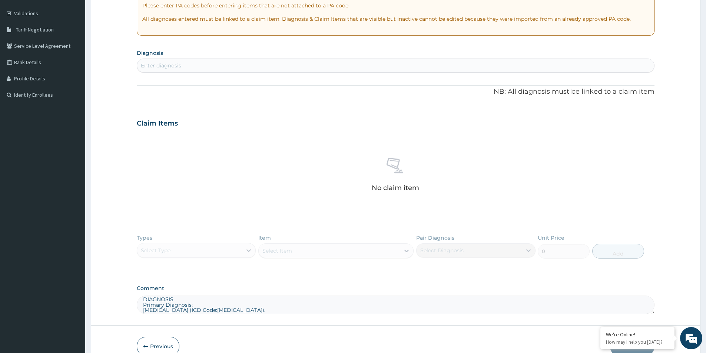
scroll to position [97, 0]
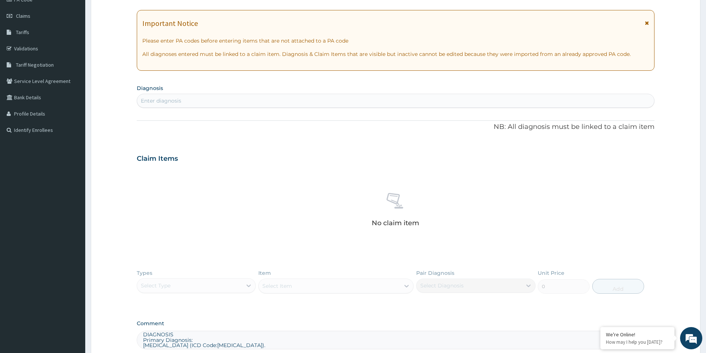
type textarea "DIAGNOSIS Primary Diagnosis: Other spondylosis with radiculopathy, lumbosacral …"
click at [185, 99] on div "Enter diagnosis" at bounding box center [395, 101] width 517 height 12
type input "lumbosacral"
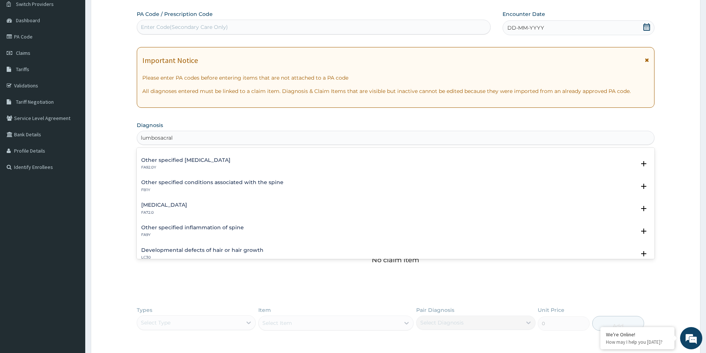
scroll to position [704, 0]
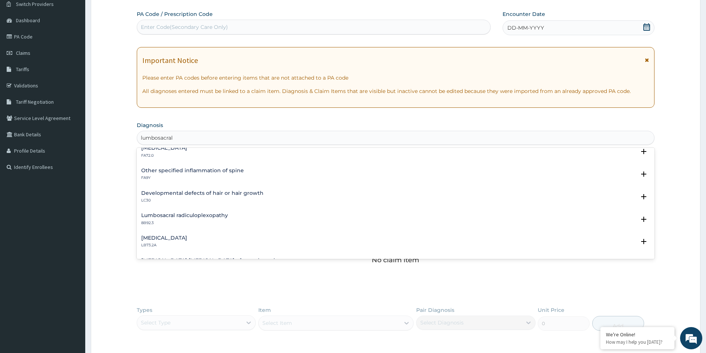
click at [212, 217] on h4 "Lumbosacral radiculoplexopathy" at bounding box center [184, 216] width 87 height 6
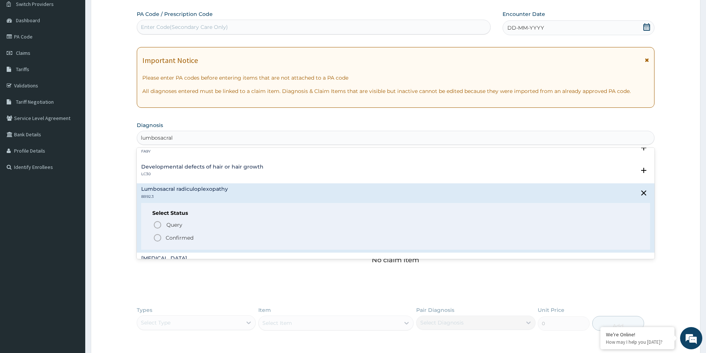
scroll to position [741, 0]
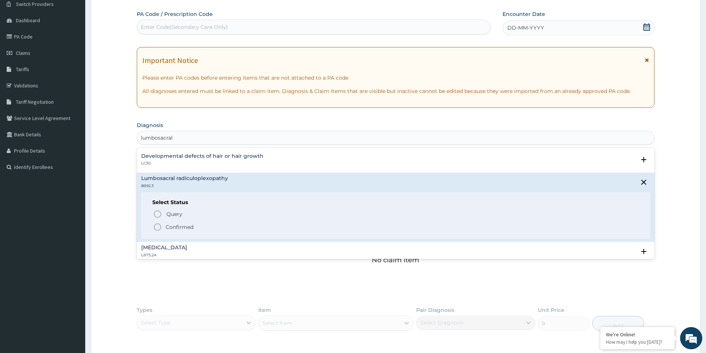
click at [184, 226] on p "Confirmed" at bounding box center [180, 226] width 28 height 7
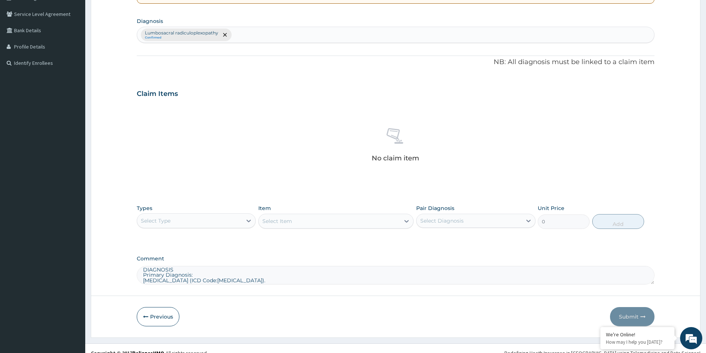
scroll to position [174, 0]
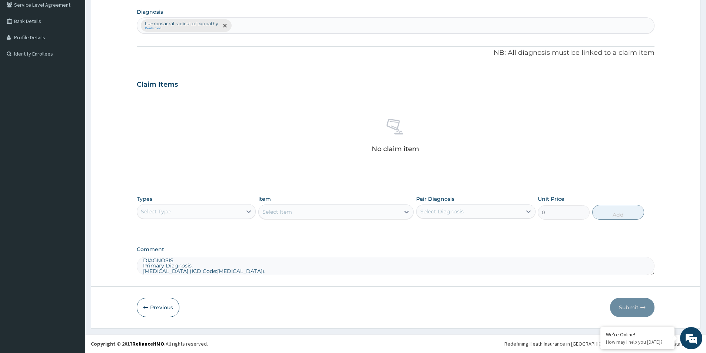
click at [216, 208] on div "Select Type" at bounding box center [189, 212] width 105 height 12
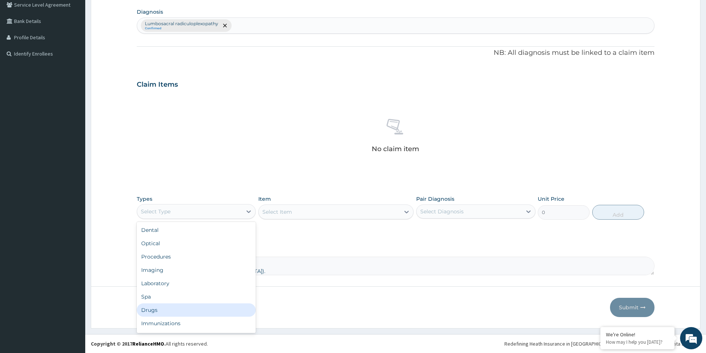
click at [178, 313] on div "Drugs" at bounding box center [196, 309] width 119 height 13
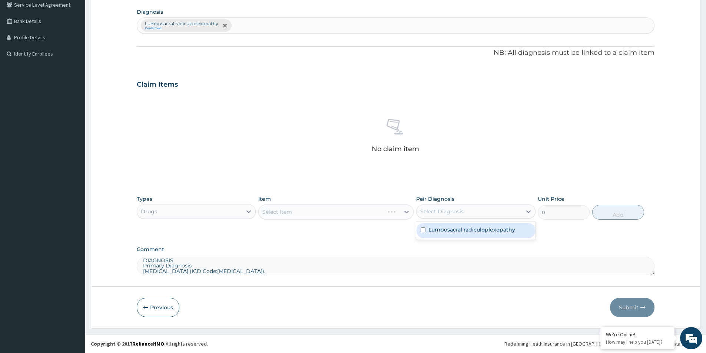
click at [430, 217] on div "Select Diagnosis" at bounding box center [468, 212] width 105 height 12
click at [423, 228] on input "checkbox" at bounding box center [422, 229] width 5 height 5
checkbox input "true"
click at [368, 213] on div "Select Item" at bounding box center [335, 212] width 155 height 15
click at [333, 209] on div "Select Item" at bounding box center [335, 212] width 155 height 15
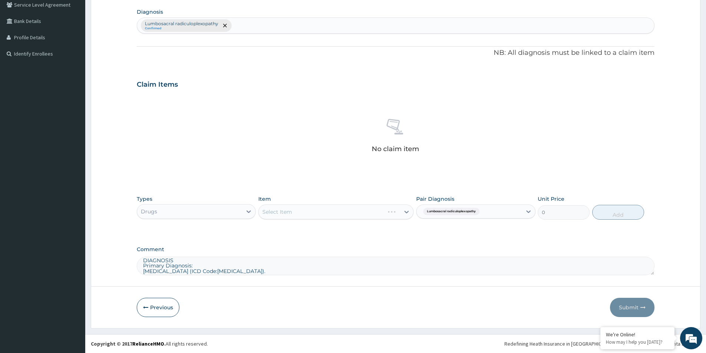
click at [333, 216] on div "Select Item" at bounding box center [335, 212] width 155 height 15
click at [314, 214] on div "Select Item" at bounding box center [329, 212] width 141 height 12
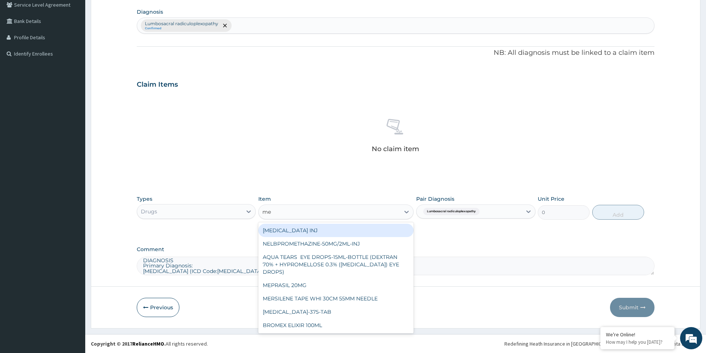
type input "mep"
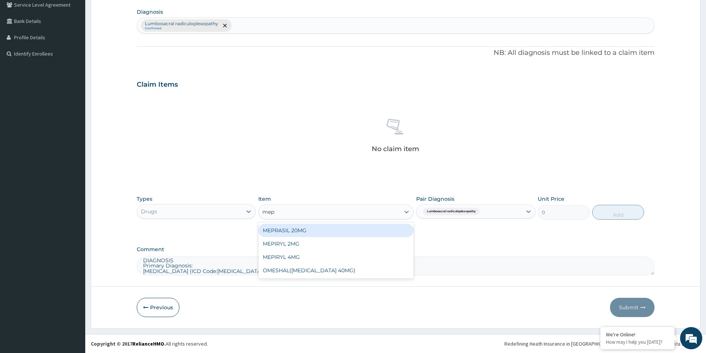
click at [314, 235] on div "MEPRASIL 20MG" at bounding box center [335, 230] width 155 height 13
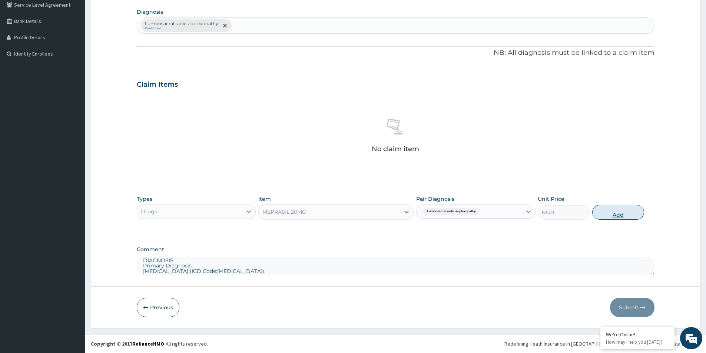
click at [618, 209] on button "Add" at bounding box center [618, 212] width 52 height 15
type input "0"
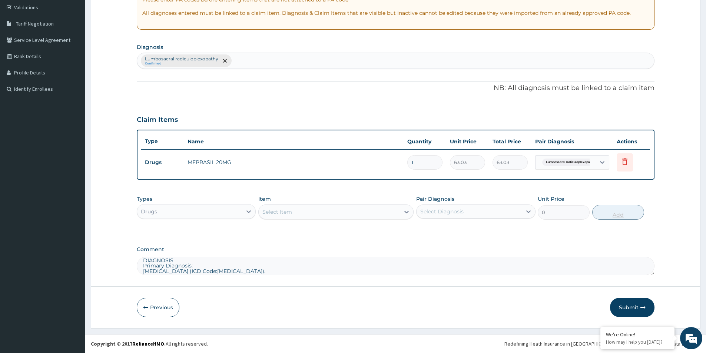
scroll to position [139, 0]
click at [429, 166] on input "1" at bounding box center [424, 162] width 35 height 14
type input "14"
type input "882.42"
type input "14"
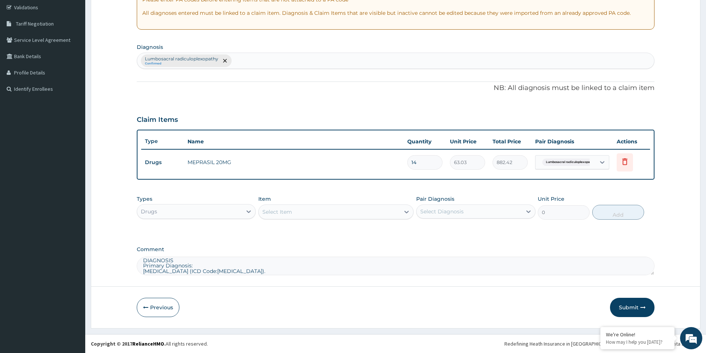
click at [449, 97] on div "PA Code / Prescription Code Enter Code(Secondary Care Only) Encounter Date DD-M…" at bounding box center [396, 103] width 518 height 343
drag, startPoint x: 634, startPoint y: 303, endPoint x: 338, endPoint y: 177, distance: 321.4
click at [330, 179] on form "Step 2 of 2 PA Code / Prescription Code Enter Code(Secondary Care Only) Encount…" at bounding box center [395, 115] width 609 height 428
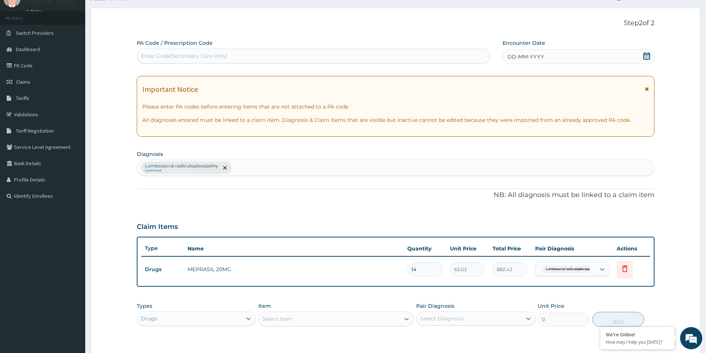
scroll to position [0, 0]
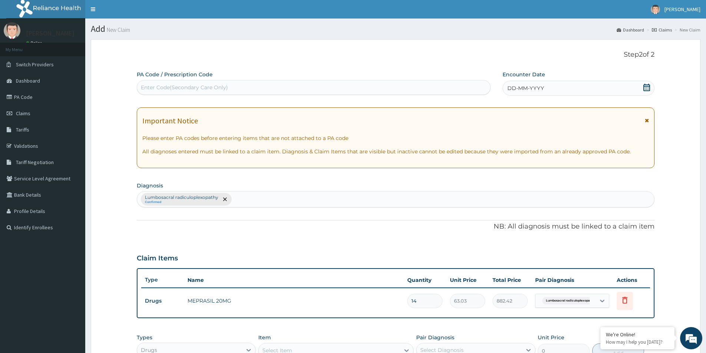
click at [645, 87] on icon at bounding box center [646, 87] width 7 height 7
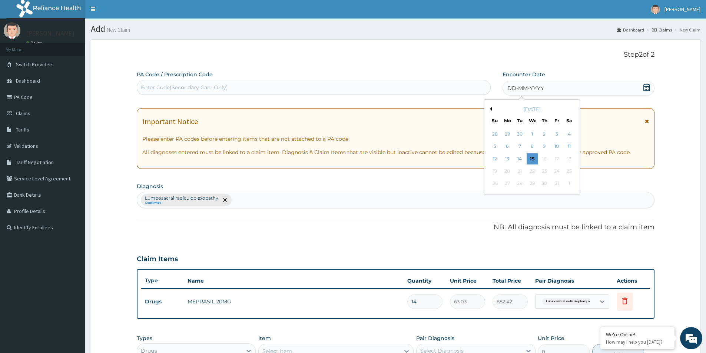
click at [492, 108] on div "October 2025" at bounding box center [531, 109] width 89 height 7
click at [492, 110] on div "October 2025" at bounding box center [531, 109] width 89 height 7
click at [491, 109] on button "Previous Month" at bounding box center [490, 109] width 4 height 4
click at [553, 134] on div "5" at bounding box center [556, 134] width 11 height 11
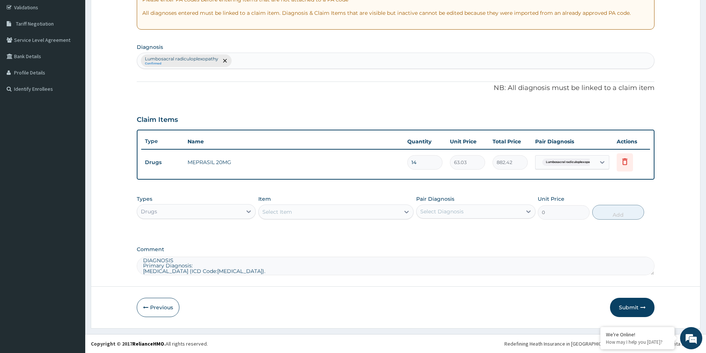
scroll to position [9, 0]
click at [635, 306] on button "Submit" at bounding box center [632, 307] width 44 height 19
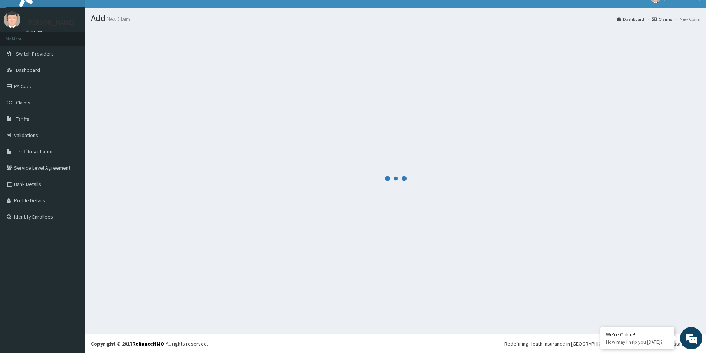
scroll to position [11, 0]
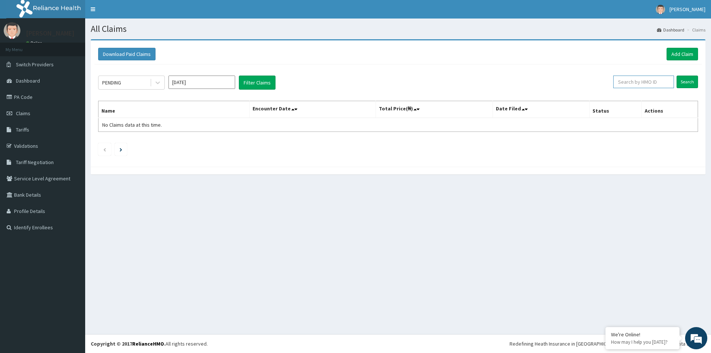
click at [653, 85] on input "text" at bounding box center [644, 82] width 61 height 13
paste input "SFG/10011/A"
type input "SFG/10011/A"
click at [677, 76] on input "Search" at bounding box center [687, 82] width 21 height 13
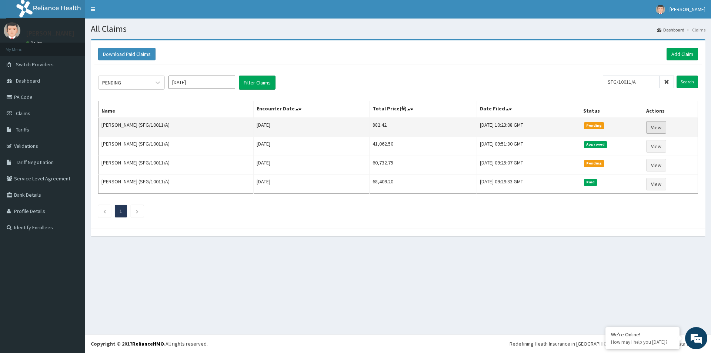
click at [662, 126] on link "View" at bounding box center [656, 127] width 20 height 13
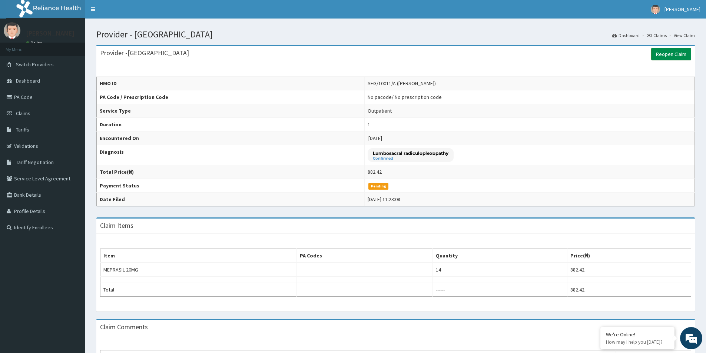
click at [656, 54] on link "Reopen Claim" at bounding box center [671, 54] width 40 height 13
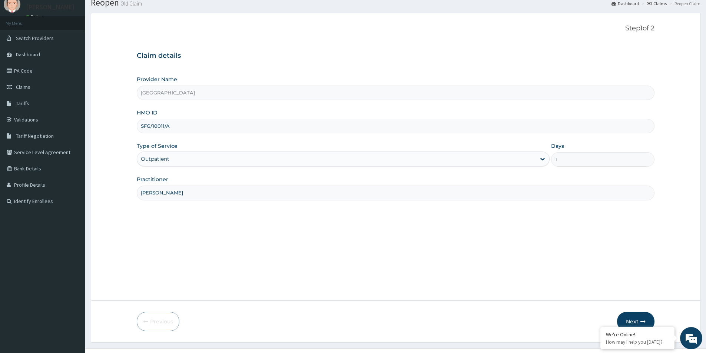
scroll to position [40, 0]
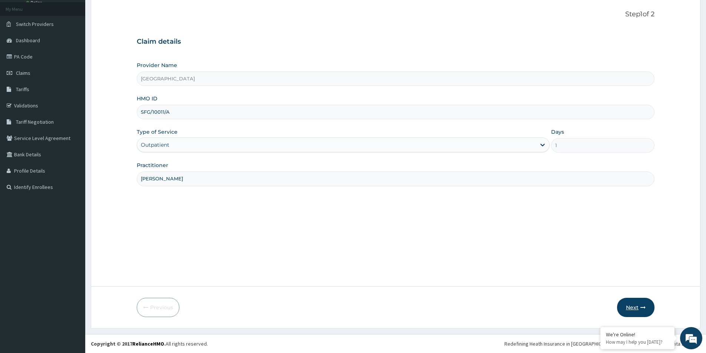
click at [642, 306] on icon "button" at bounding box center [642, 307] width 5 height 5
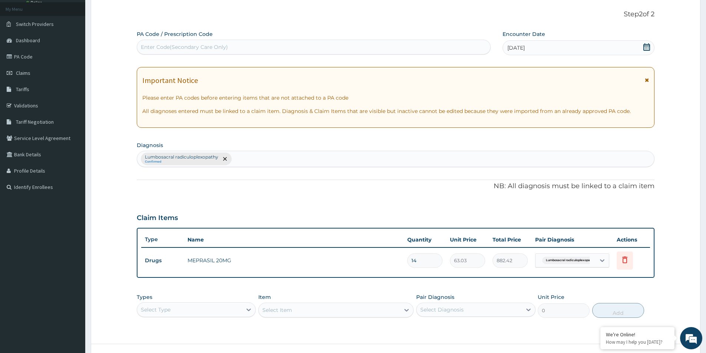
scroll to position [0, 0]
click at [214, 46] on div "Enter Code(Secondary Care Only)" at bounding box center [184, 46] width 87 height 7
paste input "PA/3534DC"
type input "PA/3534DC"
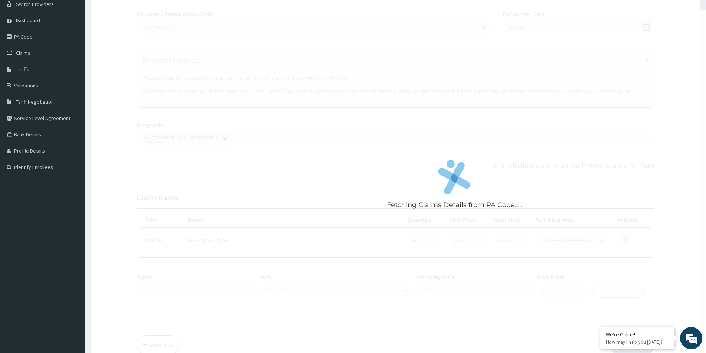
scroll to position [77, 0]
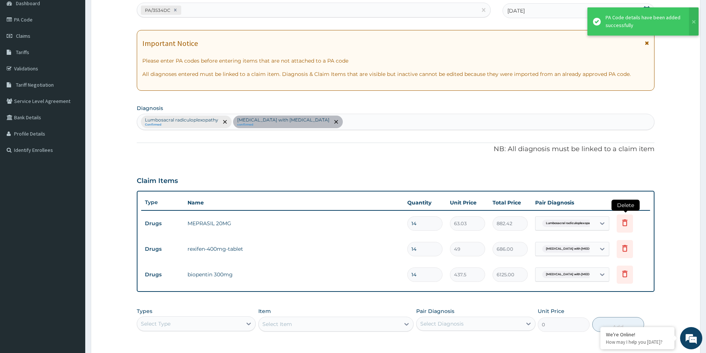
click at [622, 224] on icon at bounding box center [624, 222] width 5 height 7
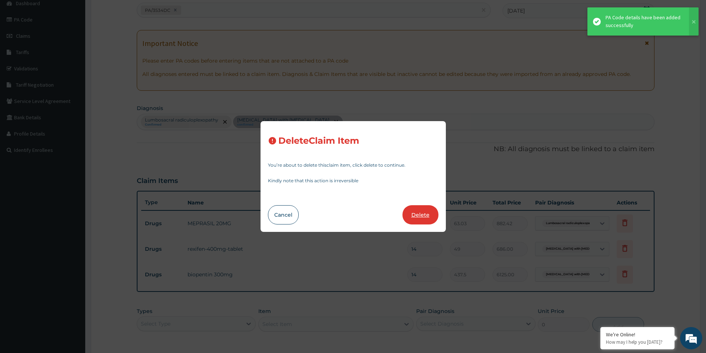
click at [426, 214] on button "Delete" at bounding box center [420, 214] width 36 height 19
type input "49"
type input "686.00"
type input "437.5"
type input "6125.00"
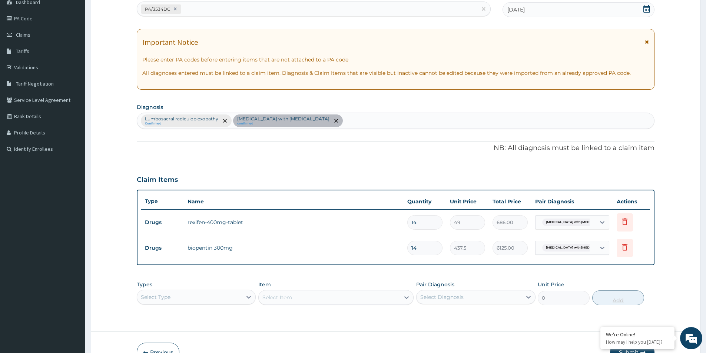
scroll to position [123, 0]
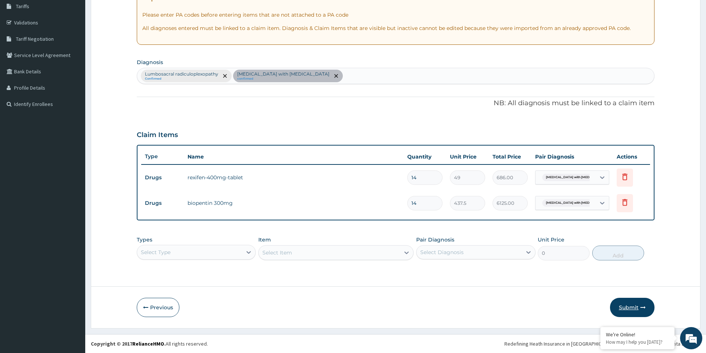
click at [630, 300] on button "Submit" at bounding box center [632, 307] width 44 height 19
click at [627, 304] on button "Submit" at bounding box center [632, 307] width 44 height 19
click at [225, 75] on icon "remove selection option" at bounding box center [225, 76] width 4 height 4
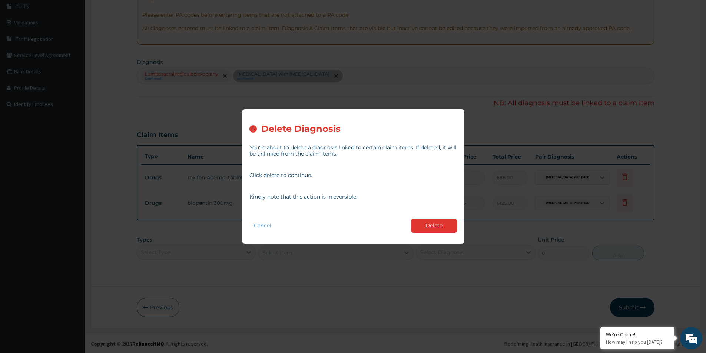
click at [445, 225] on button "Delete" at bounding box center [434, 226] width 46 height 14
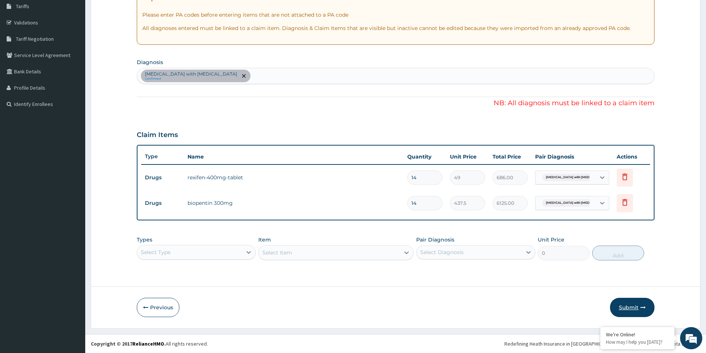
click at [626, 308] on button "Submit" at bounding box center [632, 307] width 44 height 19
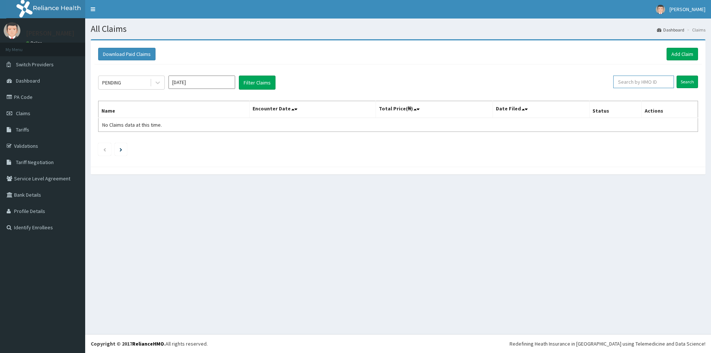
paste input "SFG/10011/A"
type input "SFG/10011/A"
click at [687, 82] on input "Search" at bounding box center [687, 82] width 21 height 13
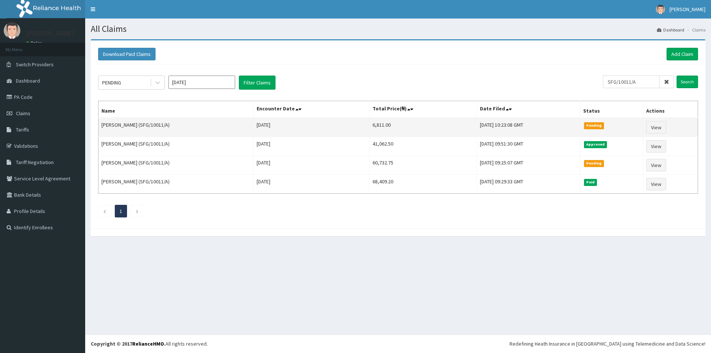
click at [370, 126] on td "6,811.00" at bounding box center [422, 127] width 107 height 19
copy td "6,811.00"
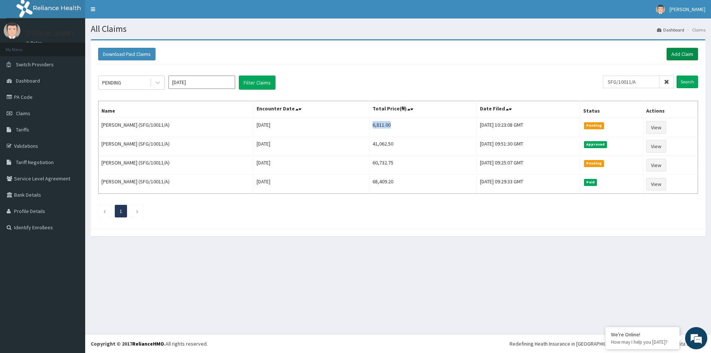
click at [682, 50] on link "Add Claim" at bounding box center [682, 54] width 31 height 13
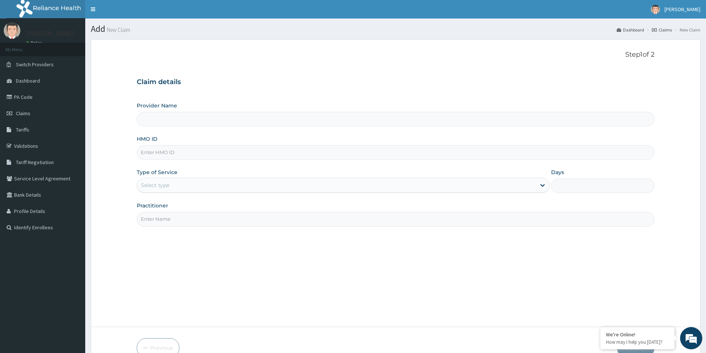
type input "[GEOGRAPHIC_DATA]"
paste input "SFG/10011/A"
type input "SFG/10011/A"
click at [212, 178] on div "Select type" at bounding box center [343, 185] width 413 height 15
drag, startPoint x: 196, startPoint y: 230, endPoint x: 193, endPoint y: 227, distance: 3.9
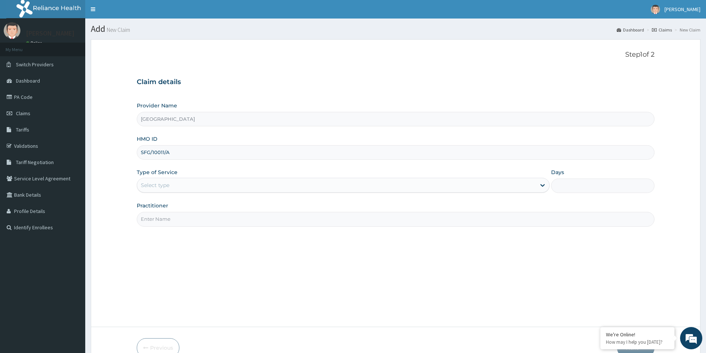
click at [196, 230] on div "Step 1 of 2 Claim details Provider Name Evercare Hospital HMO ID SFG/10011/A Ty…" at bounding box center [396, 183] width 518 height 265
click at [185, 193] on div "Type of Service Select type" at bounding box center [343, 181] width 413 height 24
click at [186, 188] on div "Select type" at bounding box center [336, 185] width 399 height 12
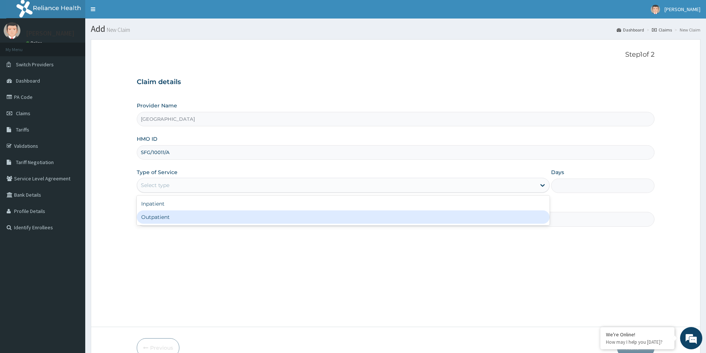
click at [179, 217] on div "Outpatient" at bounding box center [343, 216] width 413 height 13
type input "1"
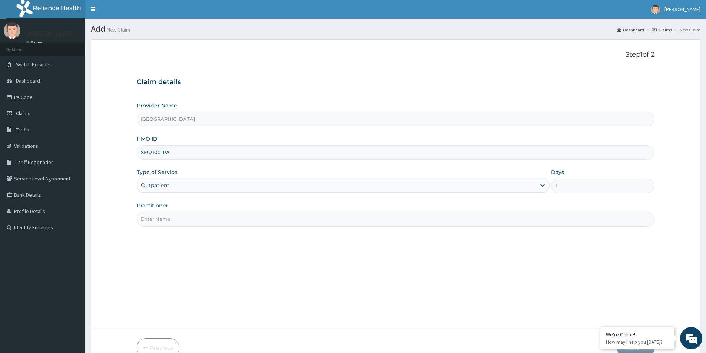
click at [179, 217] on input "Practitioner" at bounding box center [396, 219] width 518 height 14
paste input "[PERSON_NAME]"
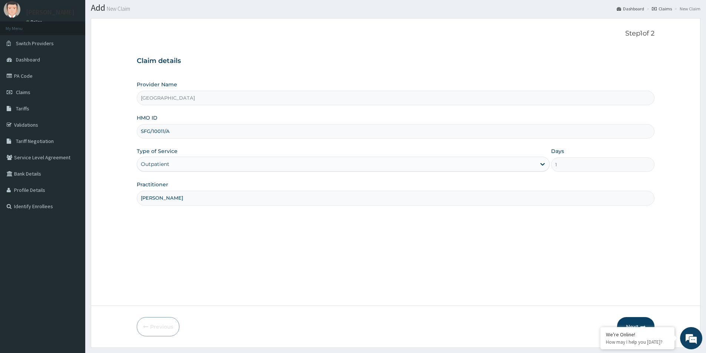
scroll to position [40, 0]
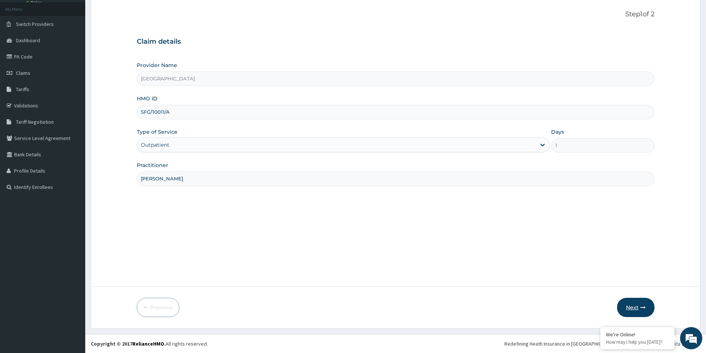
type input "[PERSON_NAME]"
click at [634, 305] on button "Next" at bounding box center [635, 307] width 37 height 19
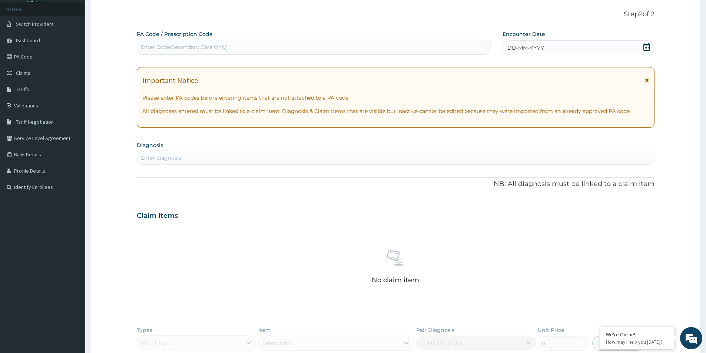
click at [426, 51] on div "Enter Code(Secondary Care Only)" at bounding box center [313, 47] width 353 height 12
paste input "PA/F726A3"
type input "PA/F726A3"
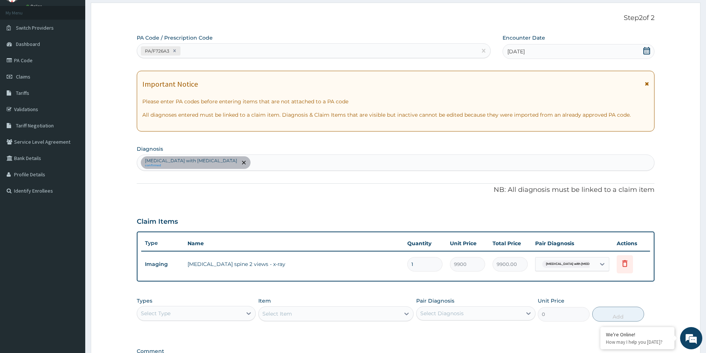
scroll to position [139, 0]
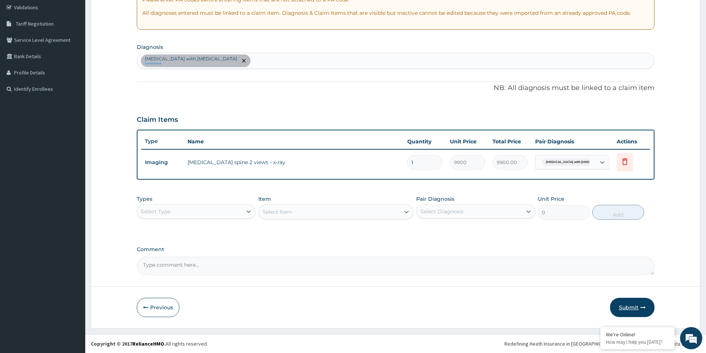
click at [624, 300] on button "Submit" at bounding box center [632, 307] width 44 height 19
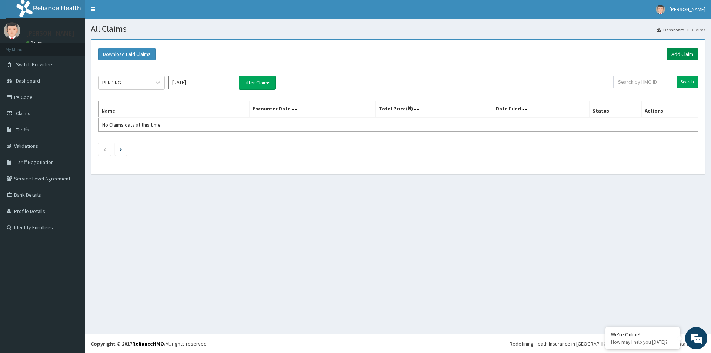
click at [685, 56] on link "Add Claim" at bounding box center [682, 54] width 31 height 13
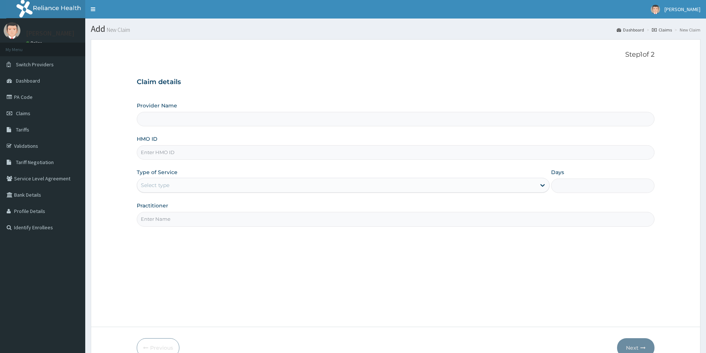
type input "[GEOGRAPHIC_DATA]"
paste input "SFG/10011/A"
type input "SFG/10011/A"
click at [187, 182] on div "Select type" at bounding box center [336, 185] width 399 height 12
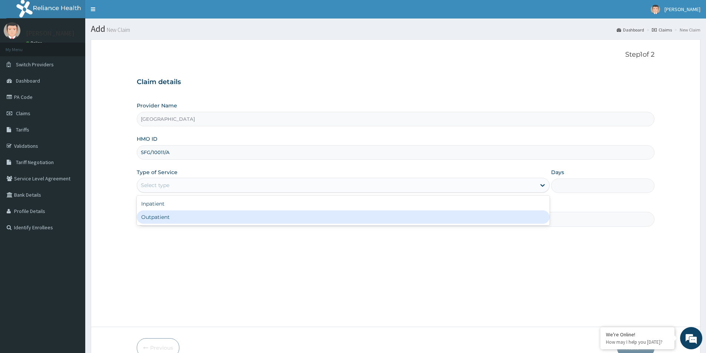
click at [190, 214] on div "Outpatient" at bounding box center [343, 216] width 413 height 13
type input "1"
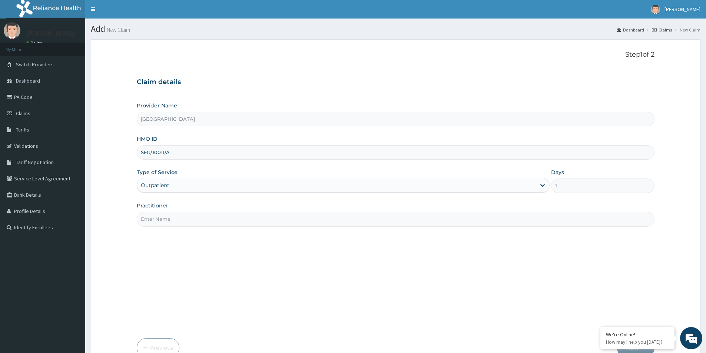
paste input "Dr. Christopher Obinna Anele"
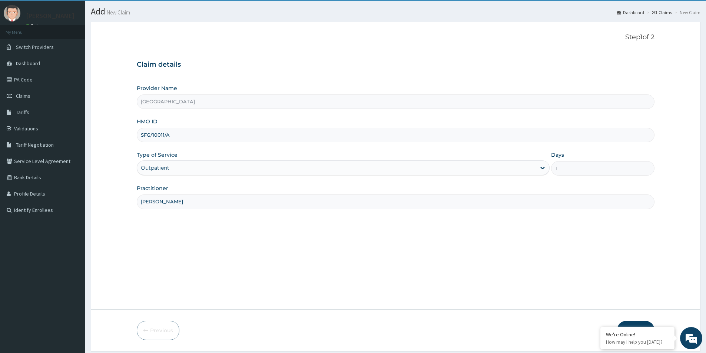
scroll to position [40, 0]
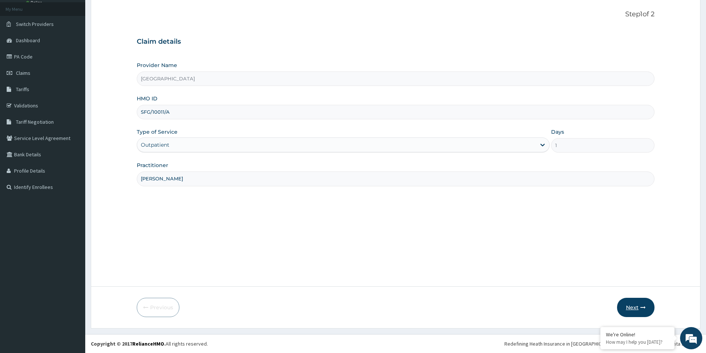
type input "Dr. Christopher Obinna Anele"
click at [635, 308] on button "Next" at bounding box center [635, 307] width 37 height 19
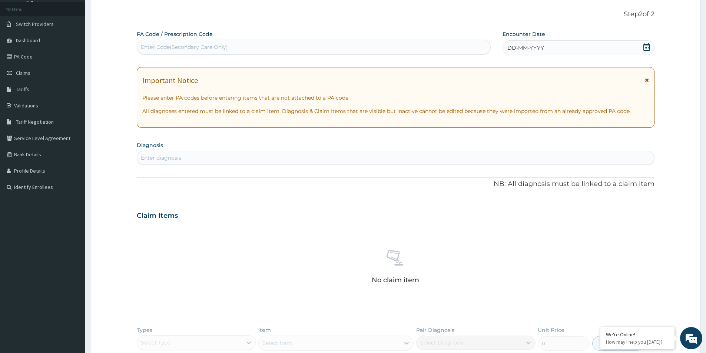
drag, startPoint x: 200, startPoint y: 43, endPoint x: 207, endPoint y: 39, distance: 7.6
click at [205, 40] on div "Enter Code(Secondary Care Only)" at bounding box center [314, 47] width 354 height 15
paste input "PA/2C1E78"
type input "PA/2C1E78"
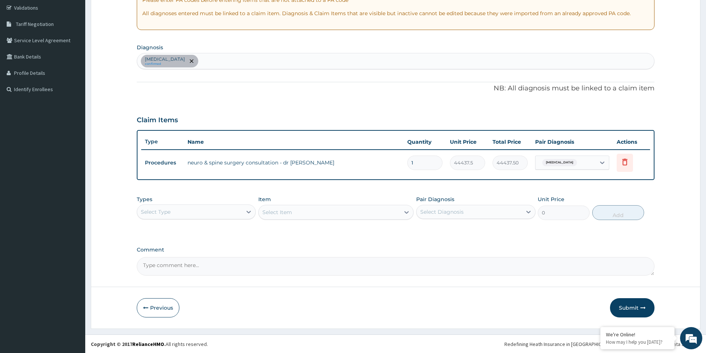
scroll to position [139, 0]
click at [647, 304] on button "Submit" at bounding box center [632, 307] width 44 height 19
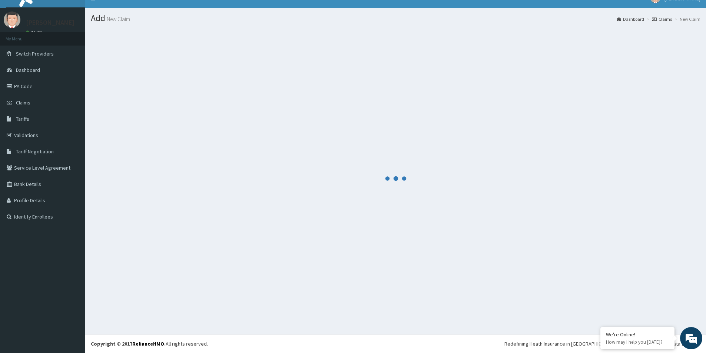
scroll to position [11, 0]
